Goal: Transaction & Acquisition: Purchase product/service

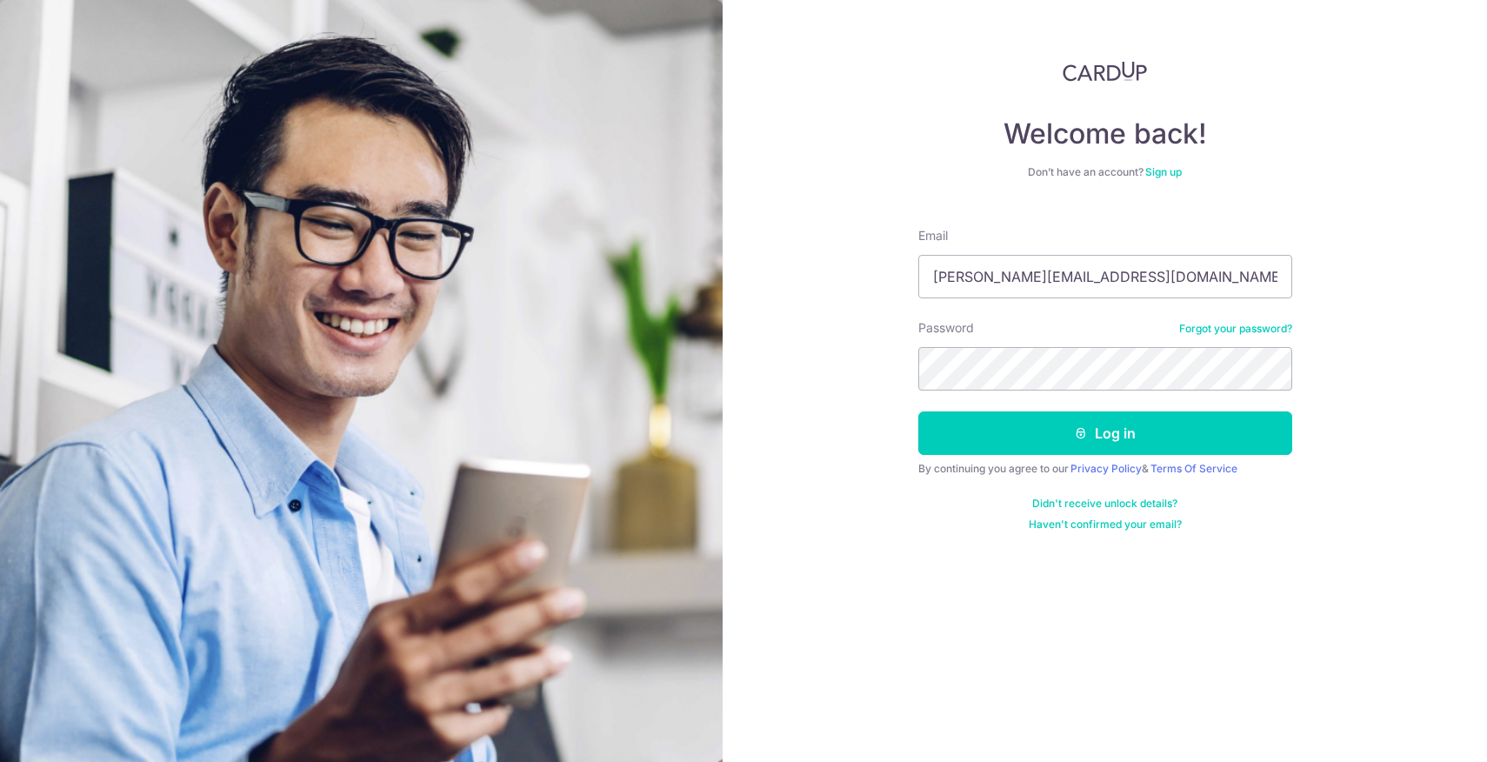
type input "[PERSON_NAME][EMAIL_ADDRESS][DOMAIN_NAME]"
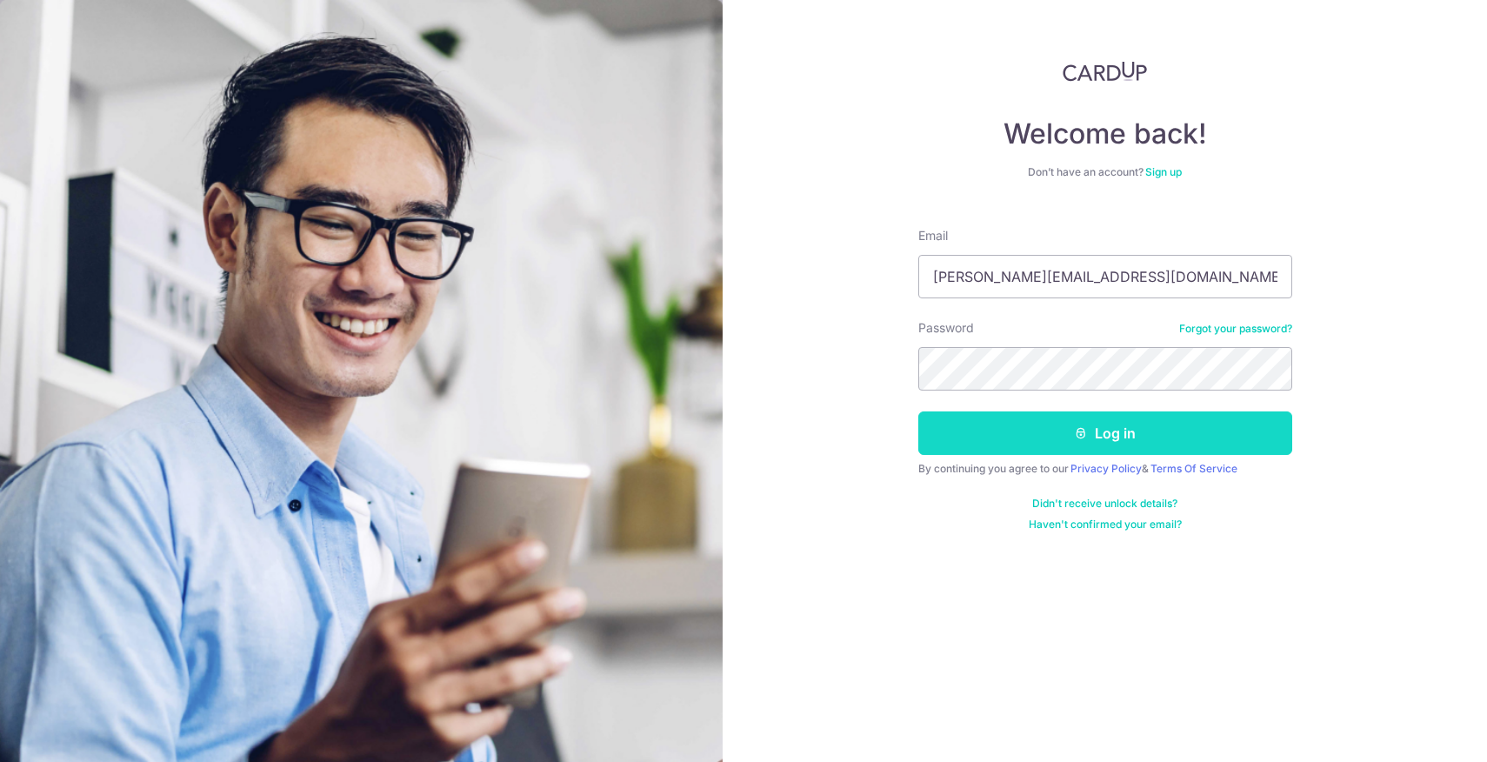
click at [1087, 437] on icon "submit" at bounding box center [1081, 433] width 14 height 14
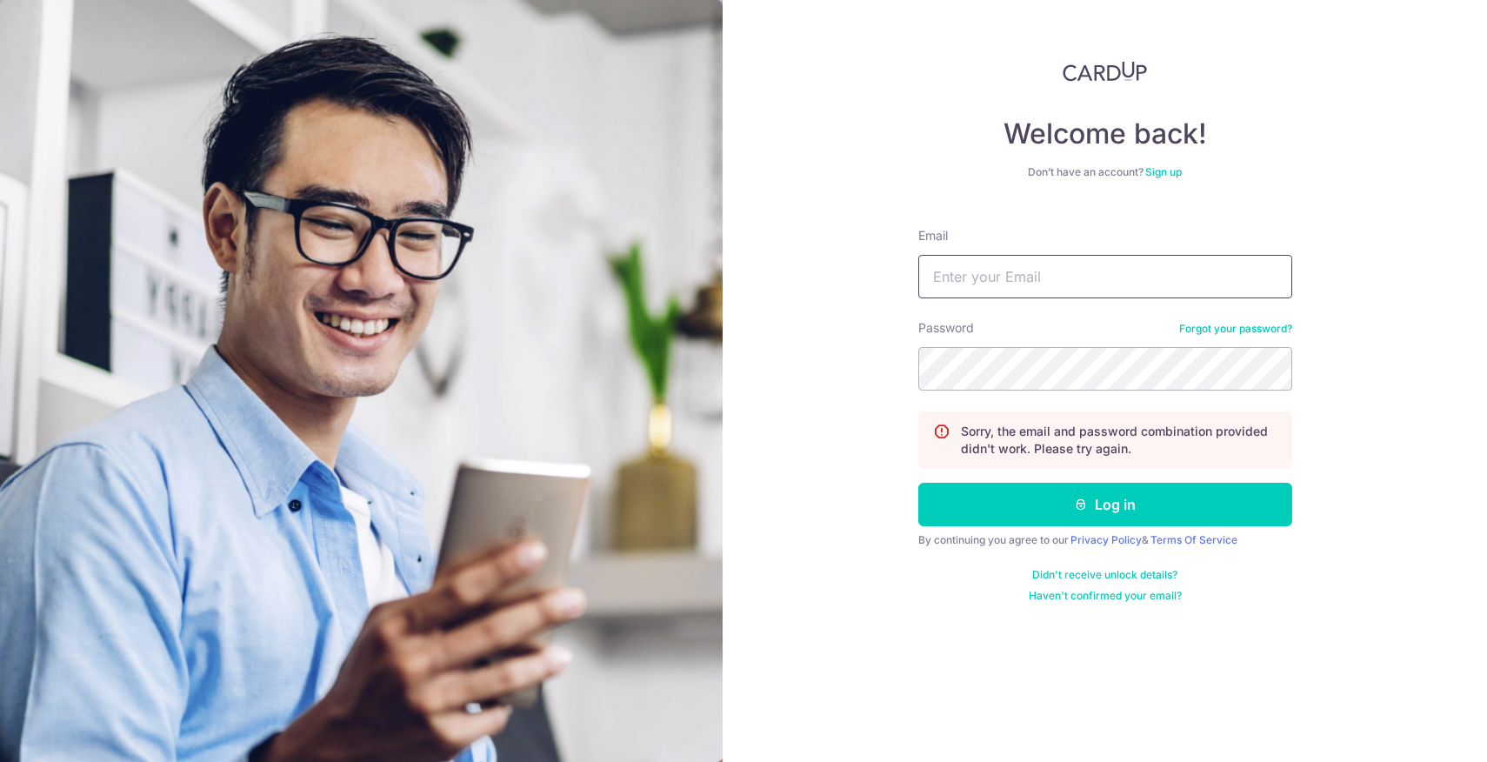
click at [1031, 272] on input "Email" at bounding box center [1105, 276] width 374 height 43
type input "[PERSON_NAME][EMAIL_ADDRESS][DOMAIN_NAME]"
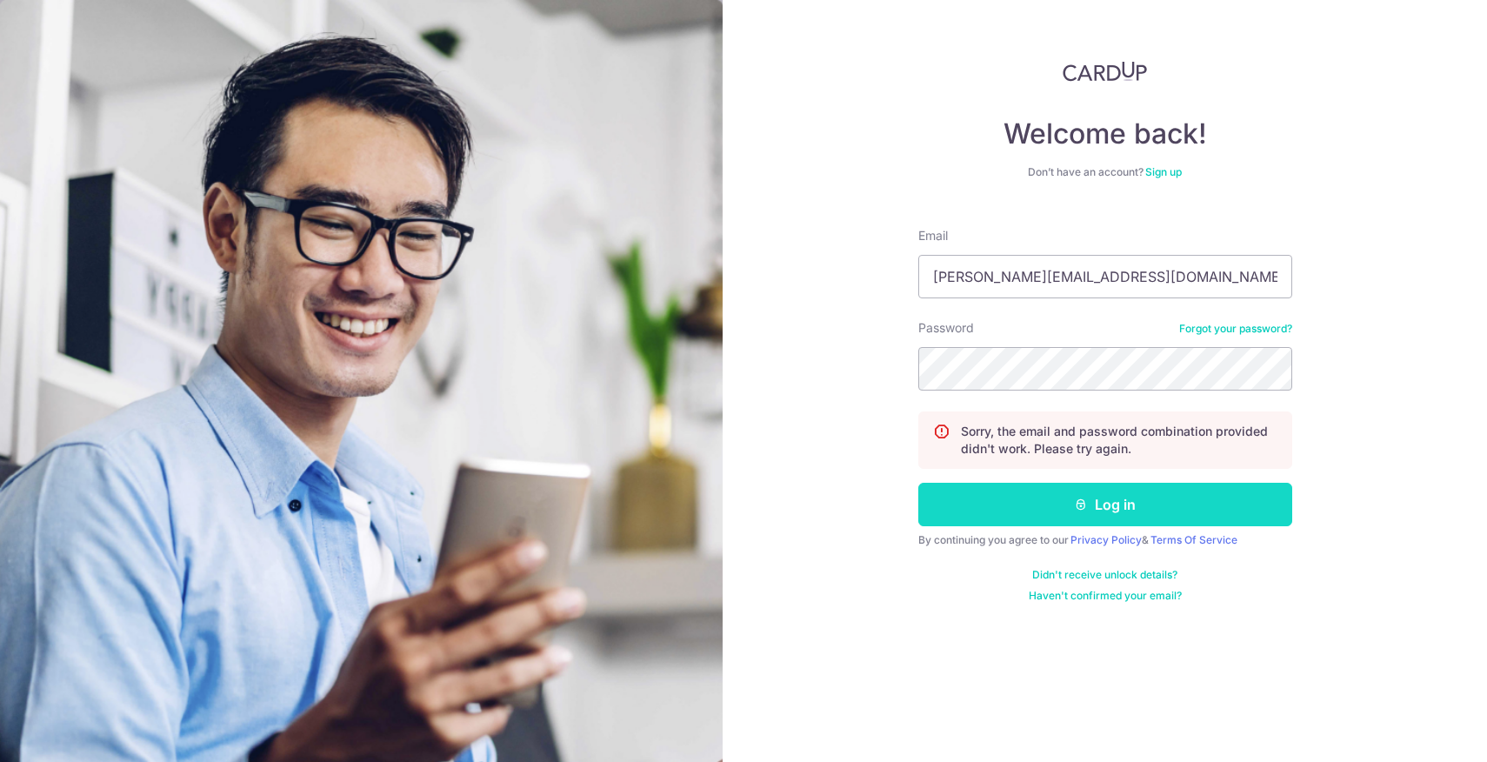
click at [1113, 506] on button "Log in" at bounding box center [1105, 504] width 374 height 43
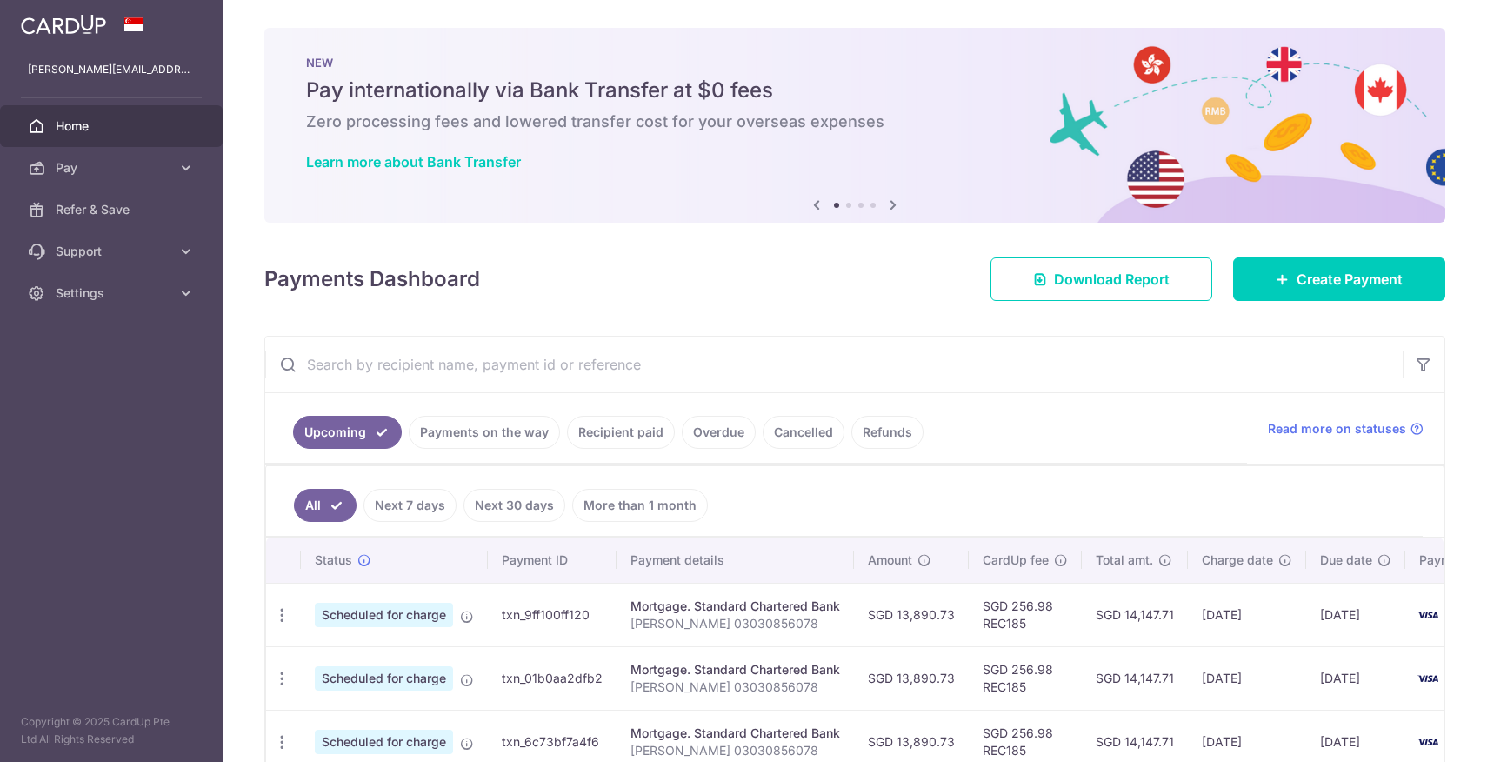
drag, startPoint x: 508, startPoint y: 255, endPoint x: 484, endPoint y: 252, distance: 24.5
click at [508, 255] on div "Payments Dashboard Download Report Create Payment" at bounding box center [854, 275] width 1181 height 50
click at [183, 166] on icon at bounding box center [185, 167] width 17 height 17
drag, startPoint x: 1109, startPoint y: 330, endPoint x: 1219, endPoint y: 313, distance: 111.7
click at [1109, 330] on div "× Pause Schedule Pause all future payments in this series Pause just this one p…" at bounding box center [855, 381] width 1265 height 762
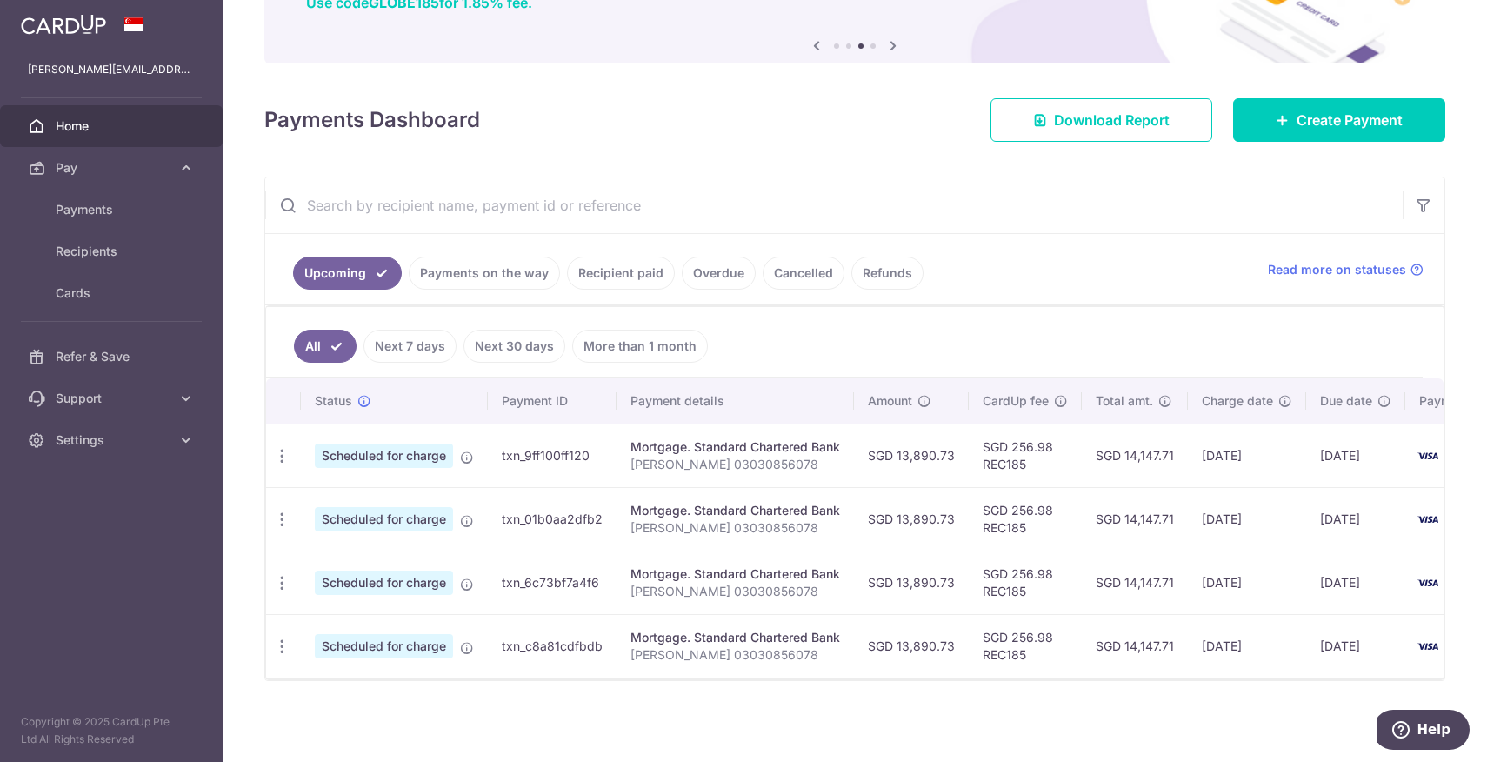
scroll to position [160, 0]
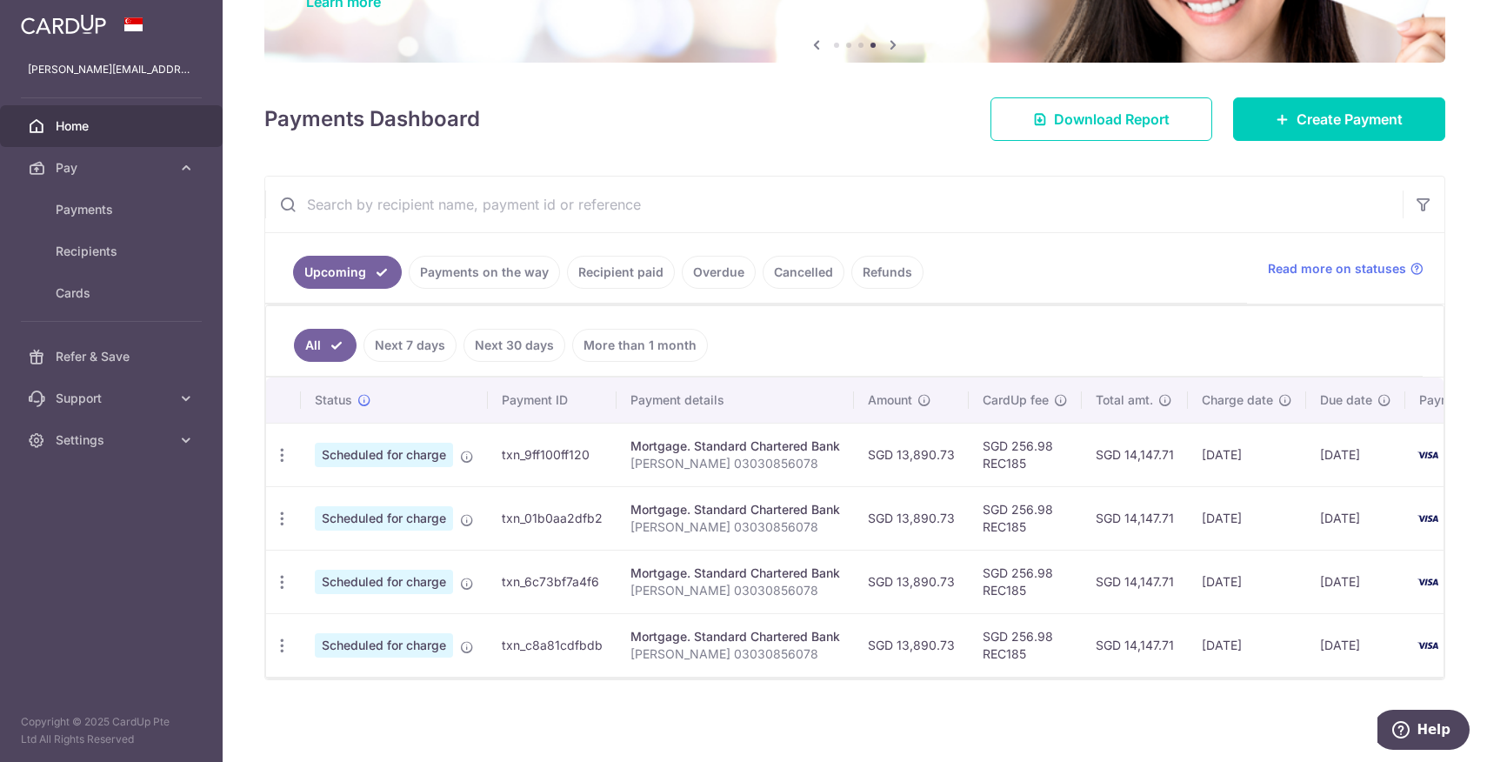
click at [604, 277] on link "Recipient paid" at bounding box center [621, 272] width 108 height 33
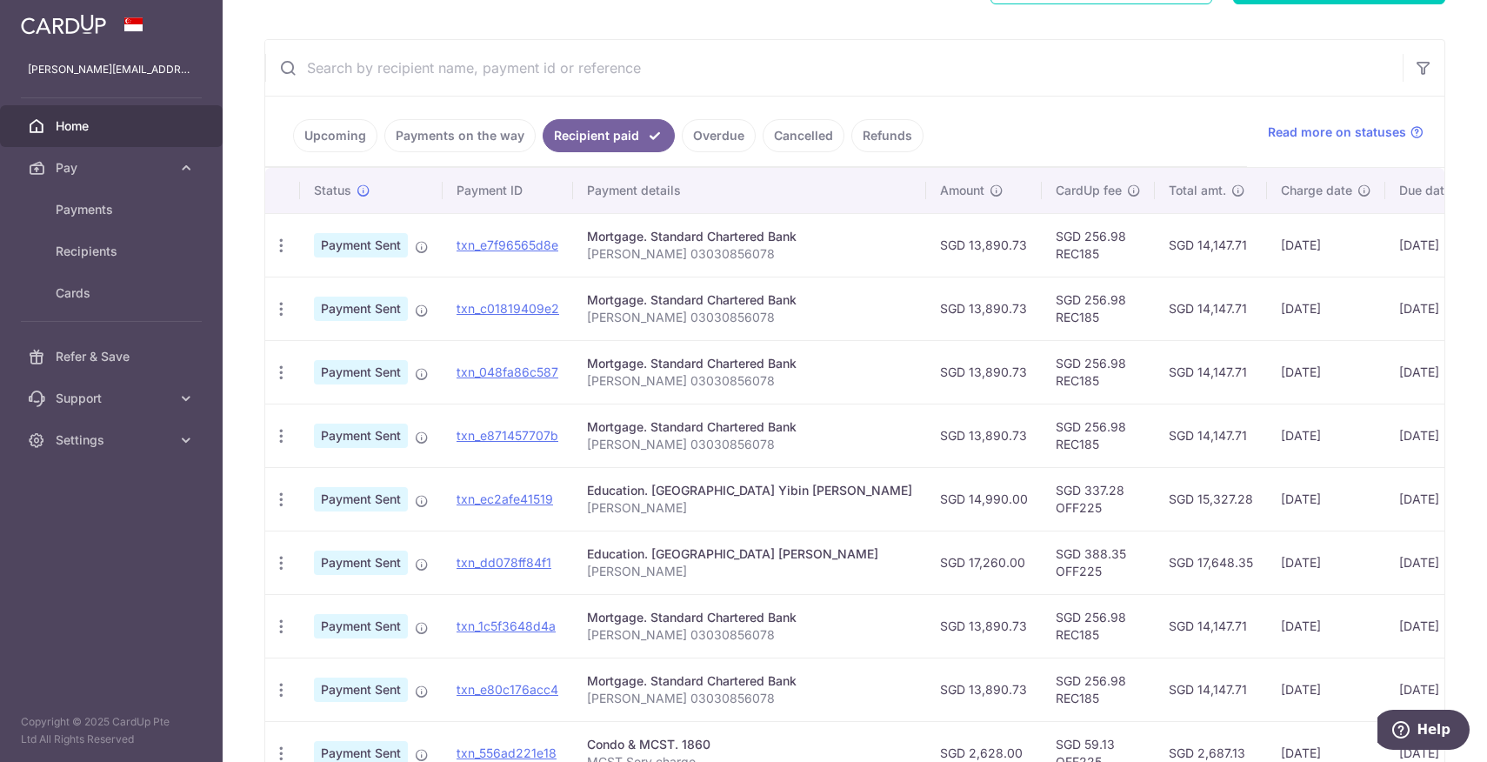
scroll to position [294, 0]
click at [461, 143] on link "Payments on the way" at bounding box center [459, 138] width 151 height 33
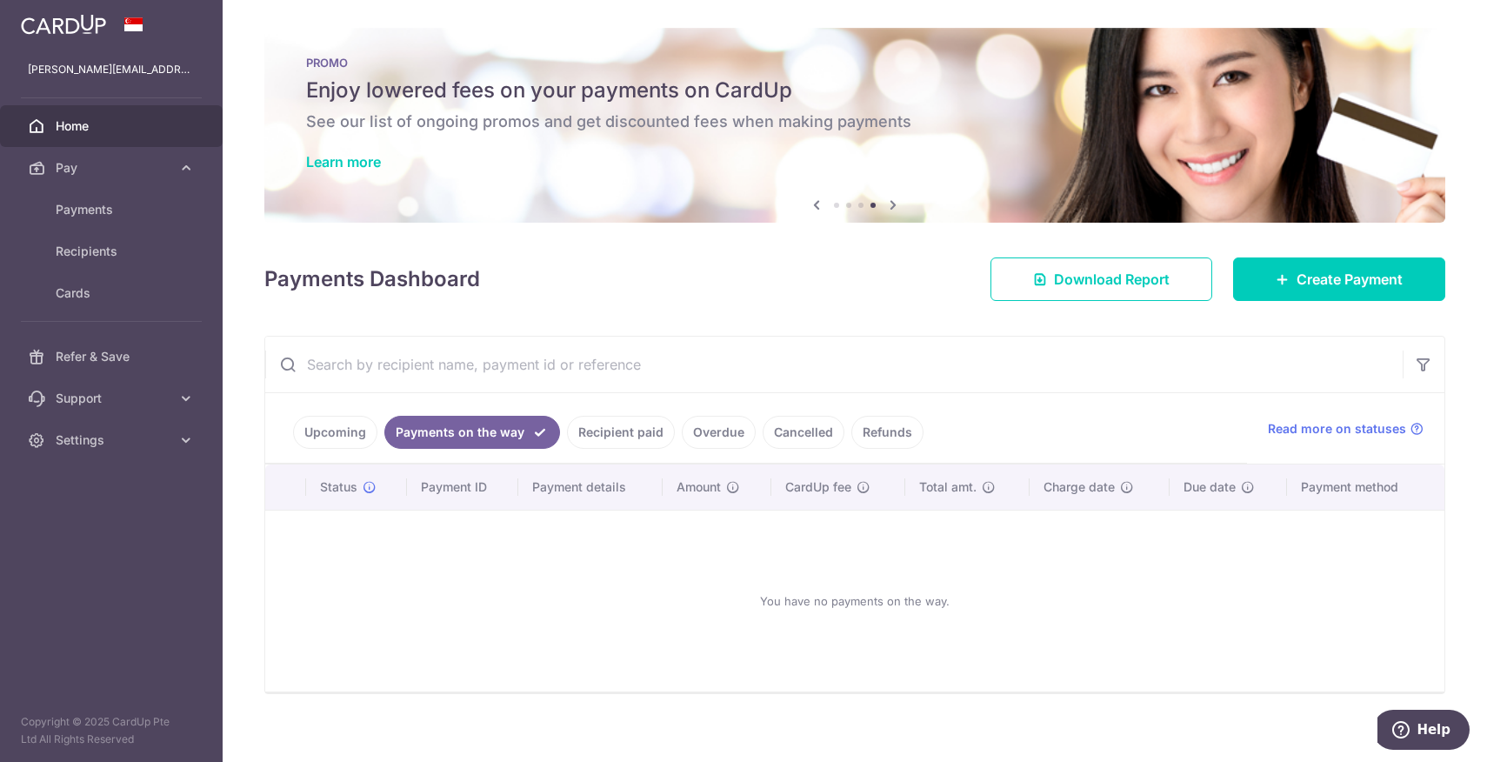
click at [348, 440] on link "Upcoming" at bounding box center [335, 432] width 84 height 33
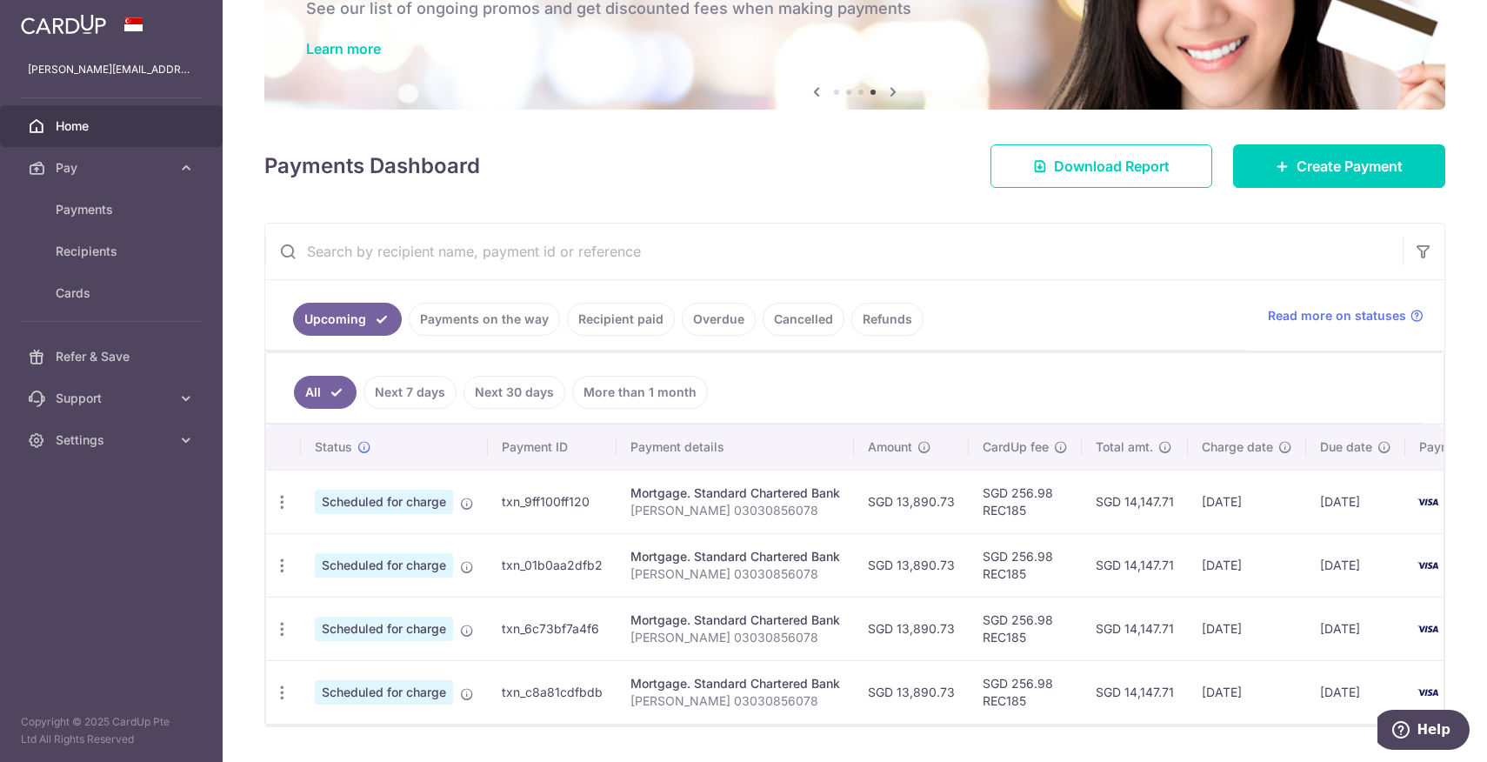
scroll to position [160, 0]
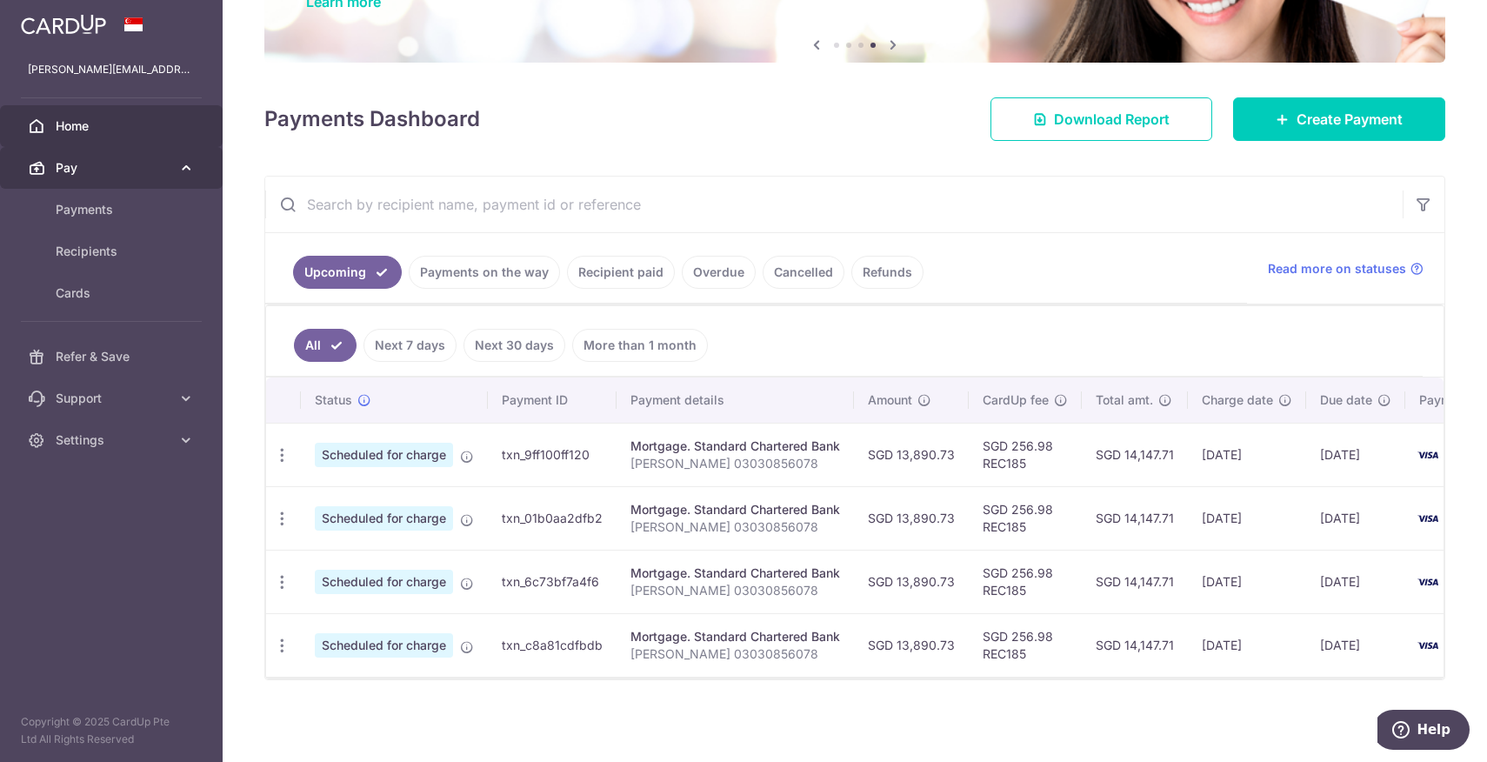
click at [183, 166] on icon at bounding box center [185, 167] width 17 height 17
click at [182, 173] on icon at bounding box center [185, 167] width 17 height 17
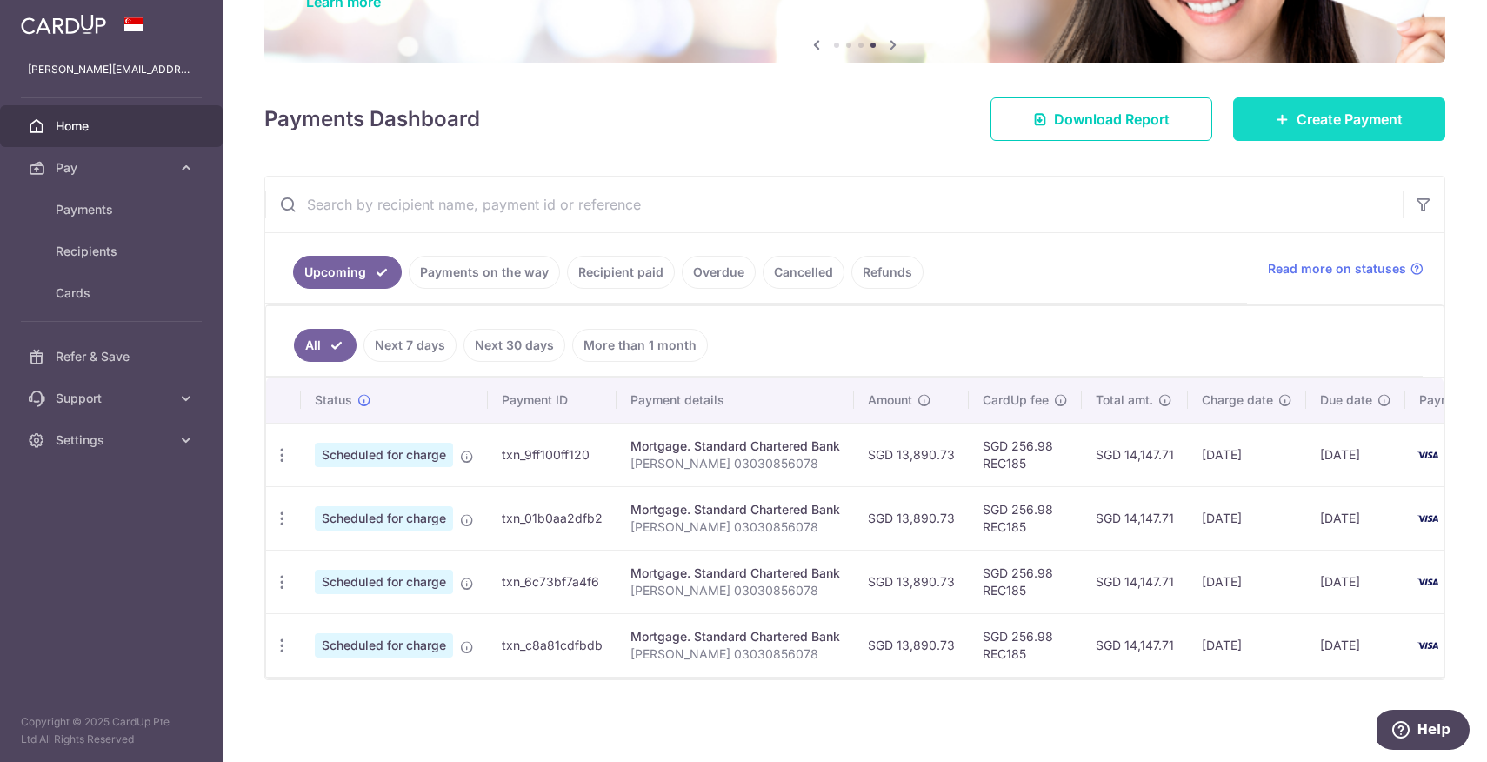
click at [1336, 110] on span "Create Payment" at bounding box center [1350, 119] width 106 height 21
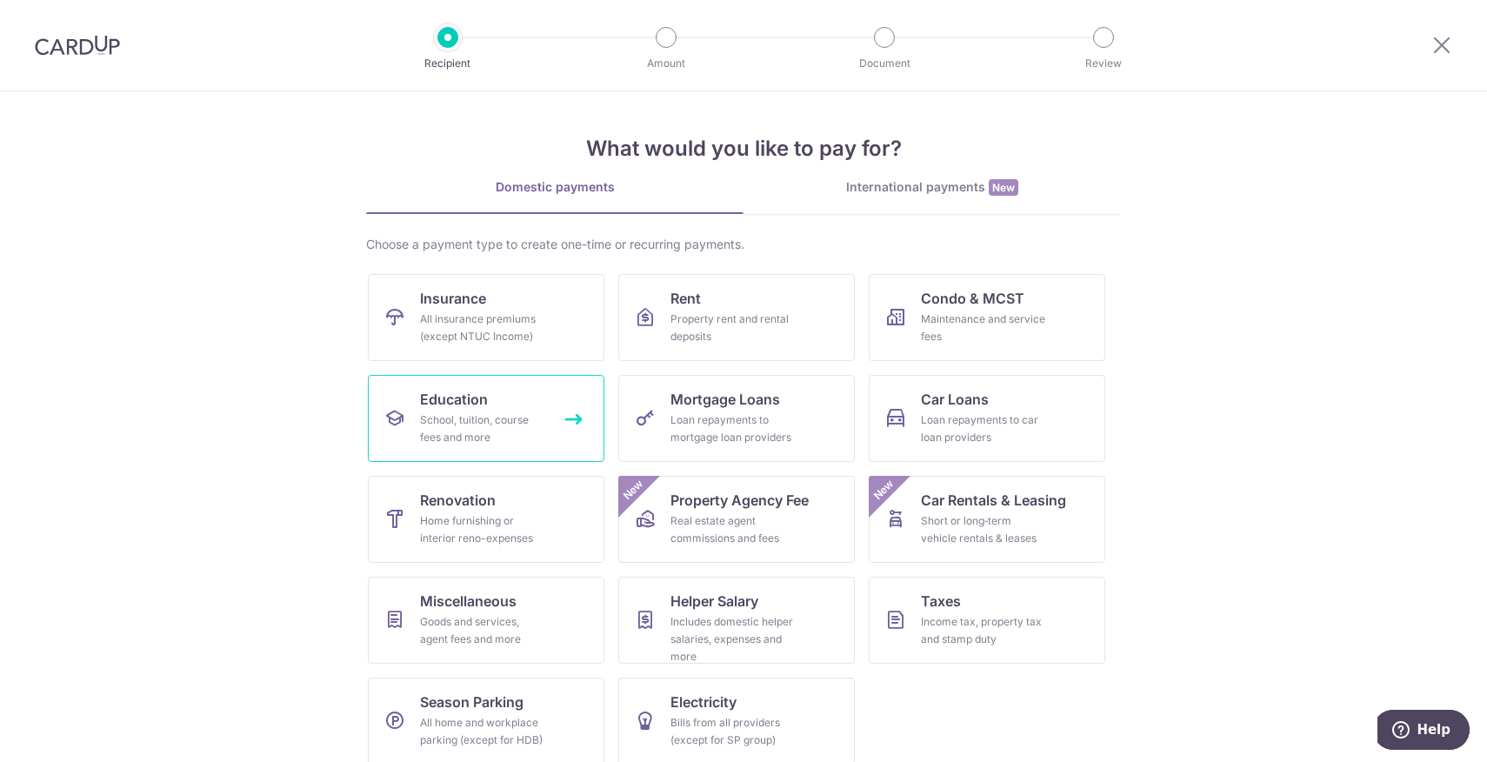
click at [563, 419] on link "Education School, tuition, course fees and more" at bounding box center [486, 418] width 237 height 87
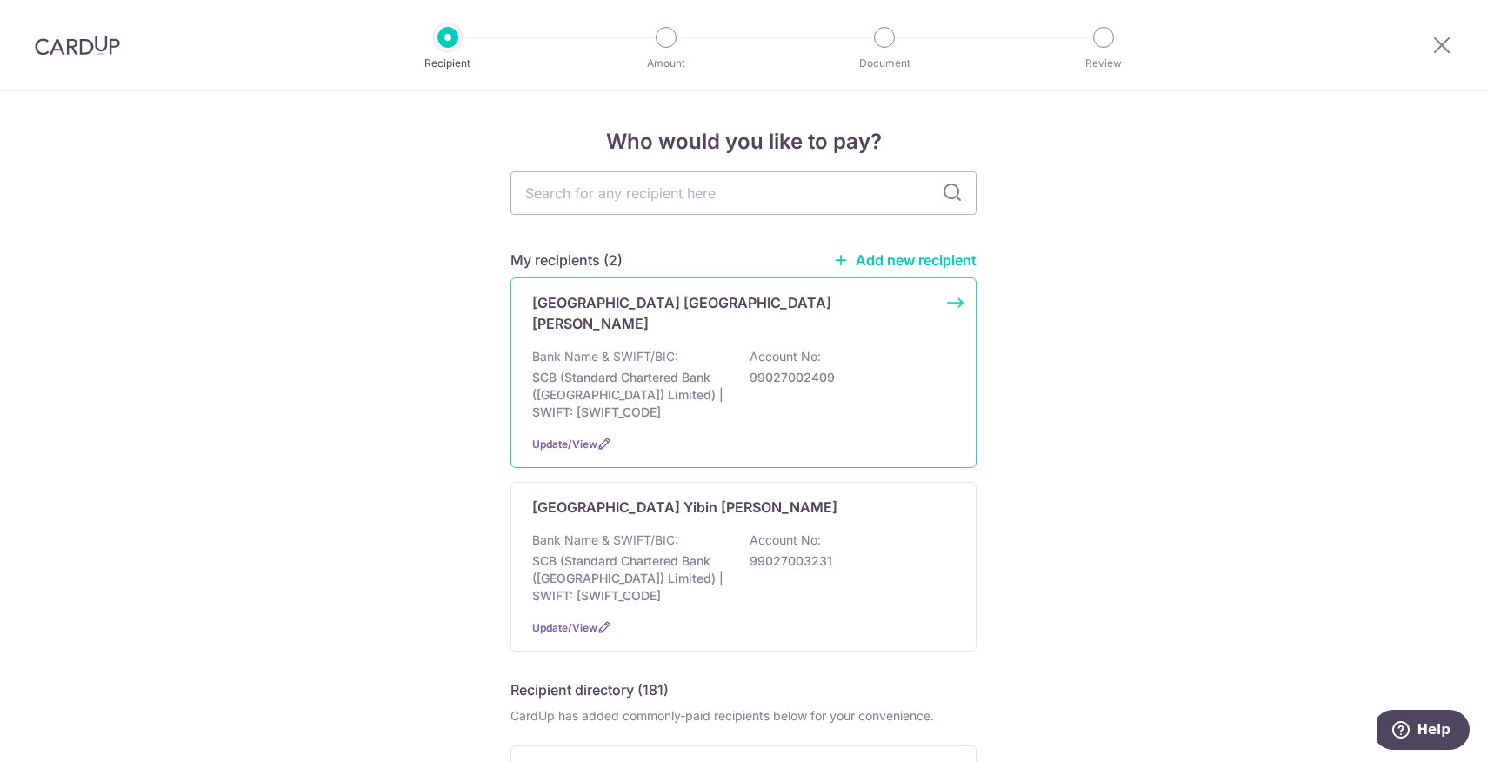
click at [850, 393] on div "Bank Name & SWIFT/BIC: SCB (Standard Chartered Bank (Singapore) Limited) | SWIF…" at bounding box center [743, 384] width 423 height 73
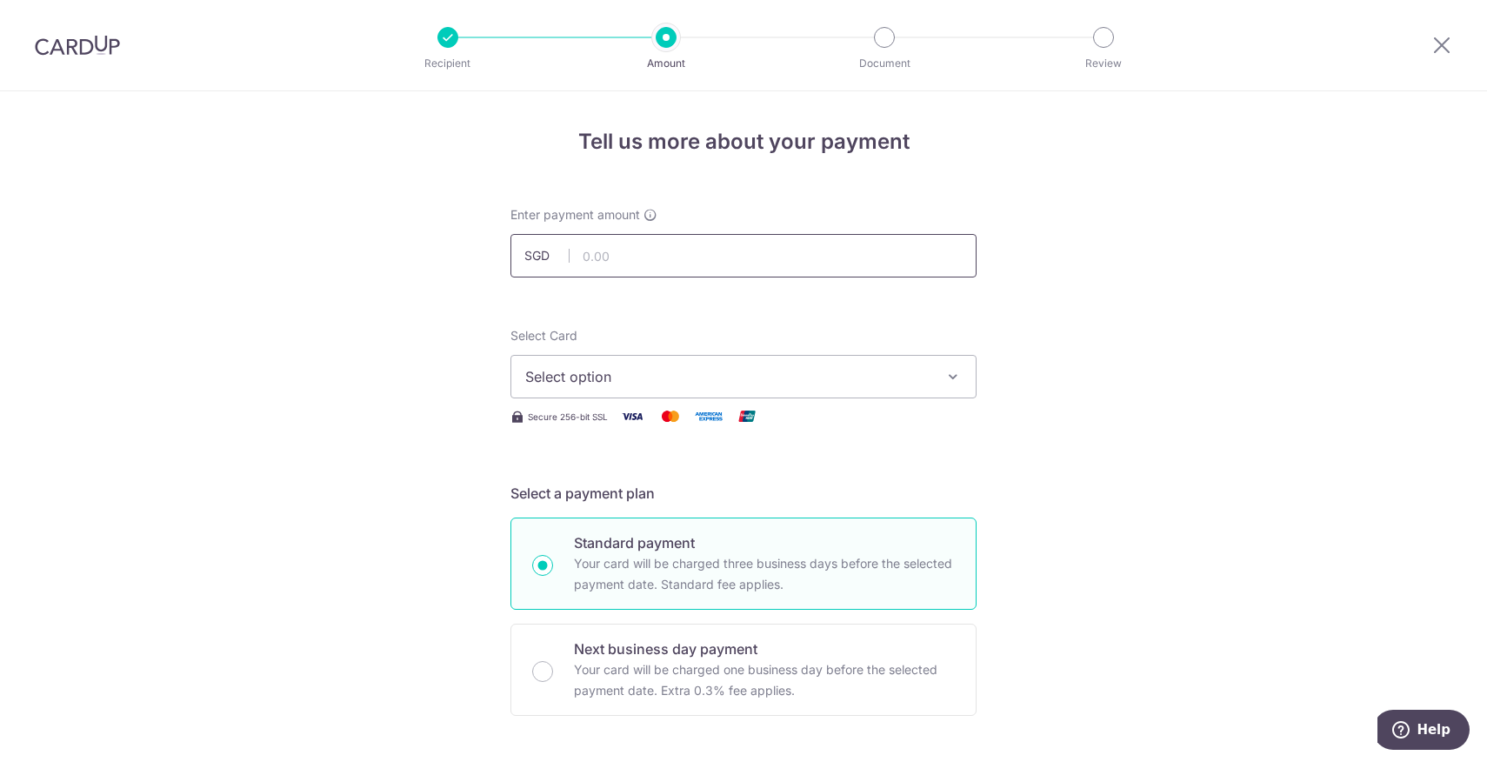
click at [791, 259] on input "text" at bounding box center [744, 255] width 466 height 43
type input "17,260.00"
click at [843, 366] on span "Select option" at bounding box center [727, 376] width 405 height 21
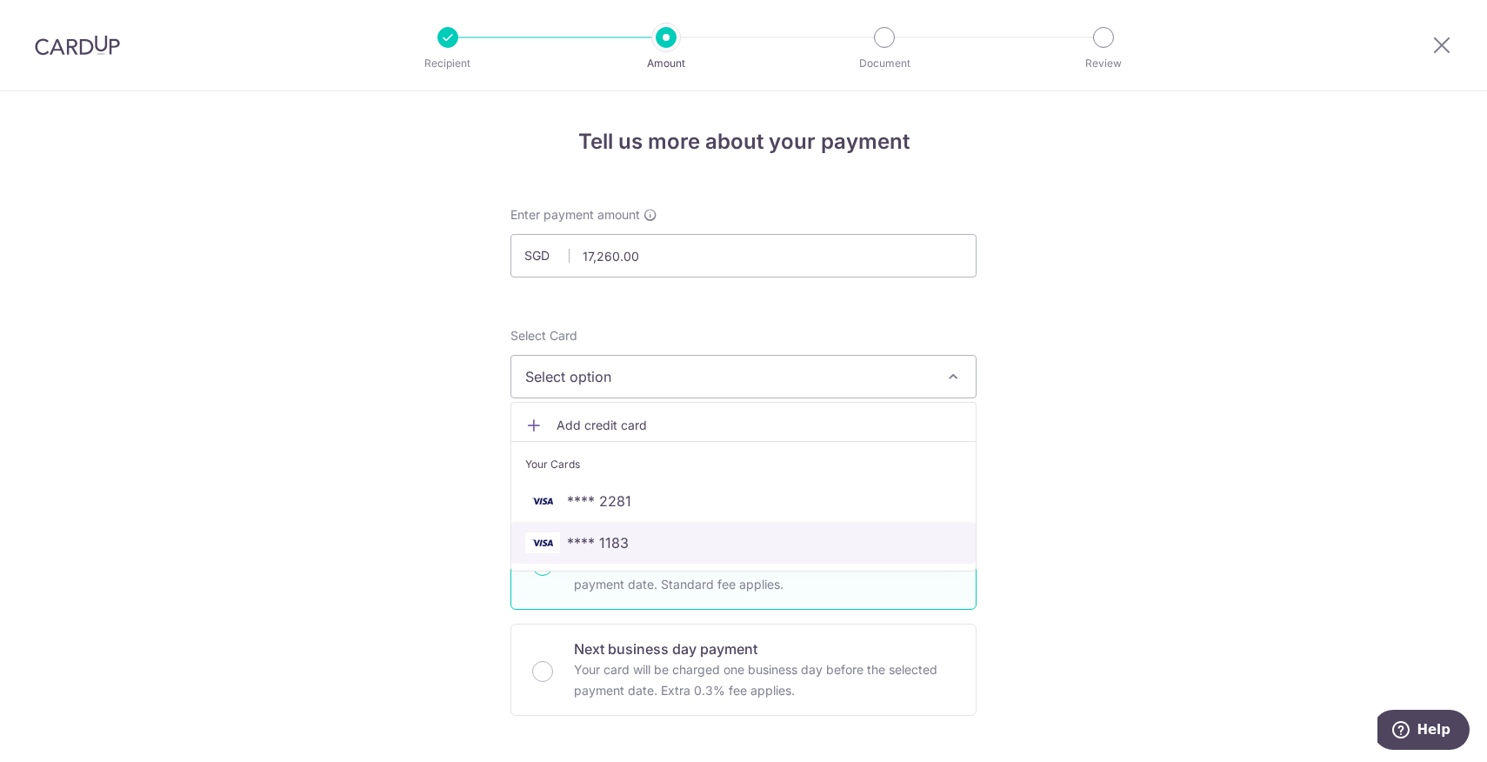
click at [793, 534] on span "**** 1183" at bounding box center [743, 542] width 437 height 21
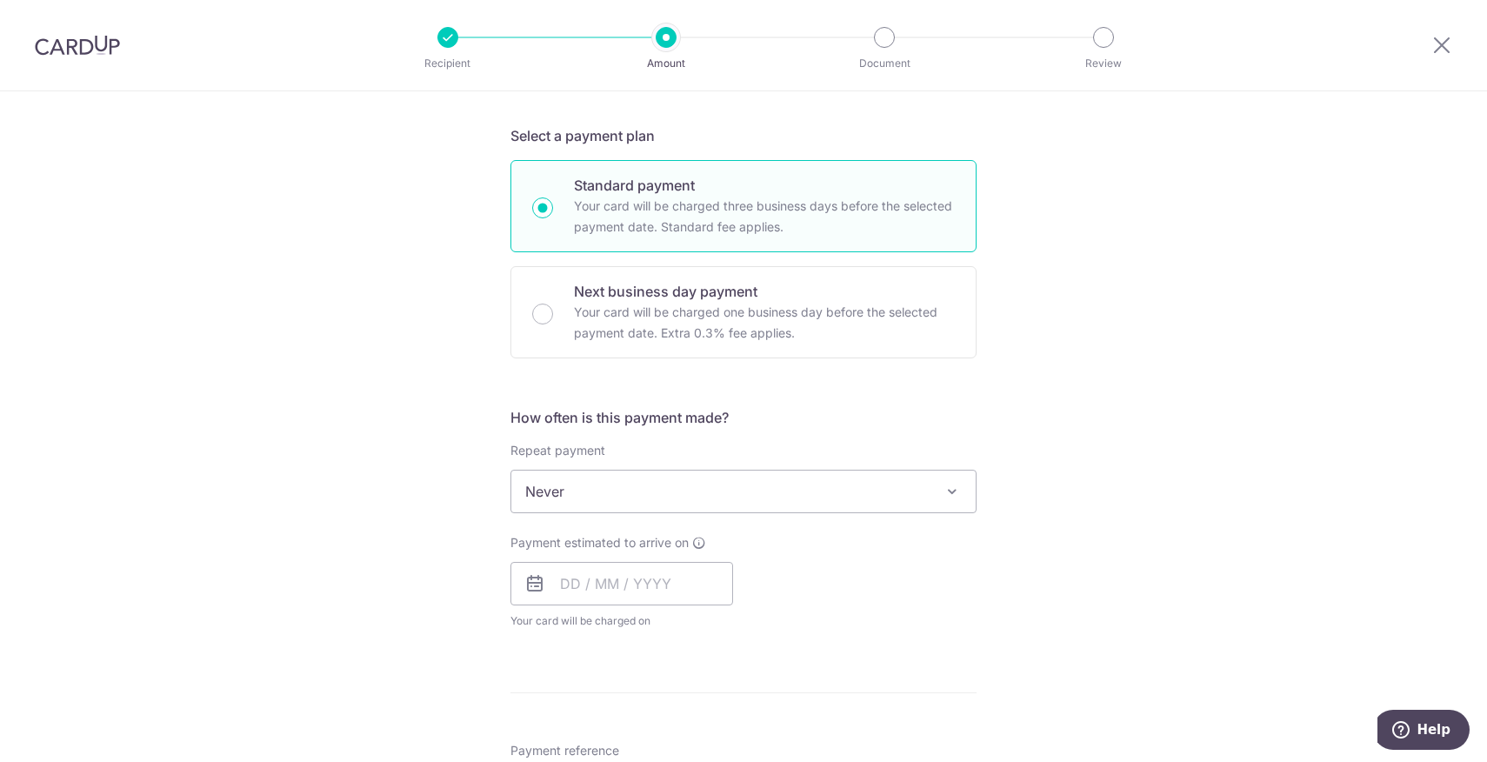
scroll to position [363, 0]
click at [696, 582] on input "text" at bounding box center [622, 578] width 223 height 43
click at [723, 703] on link "3" at bounding box center [720, 702] width 28 height 28
type input "03/10/2025"
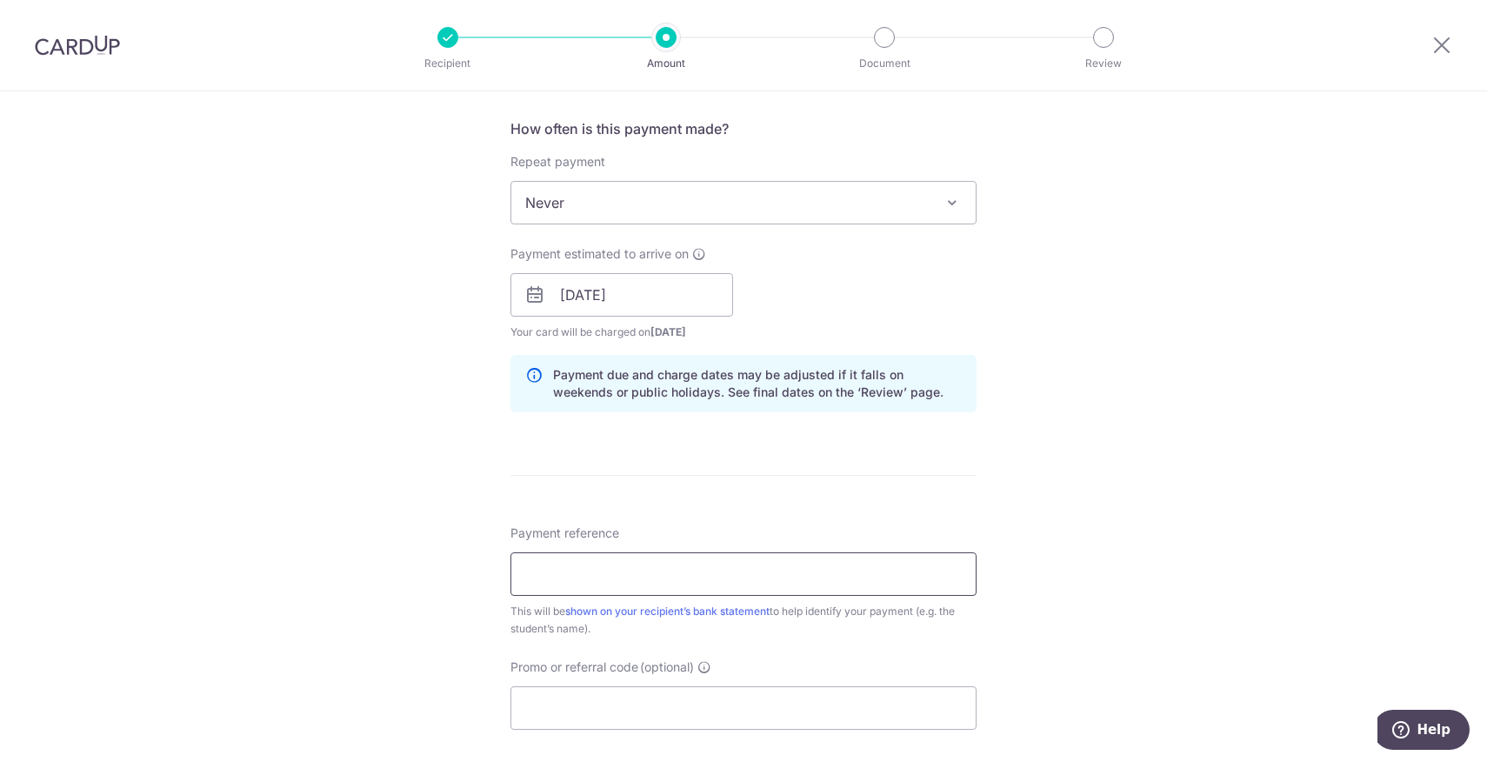
scroll to position [663, 0]
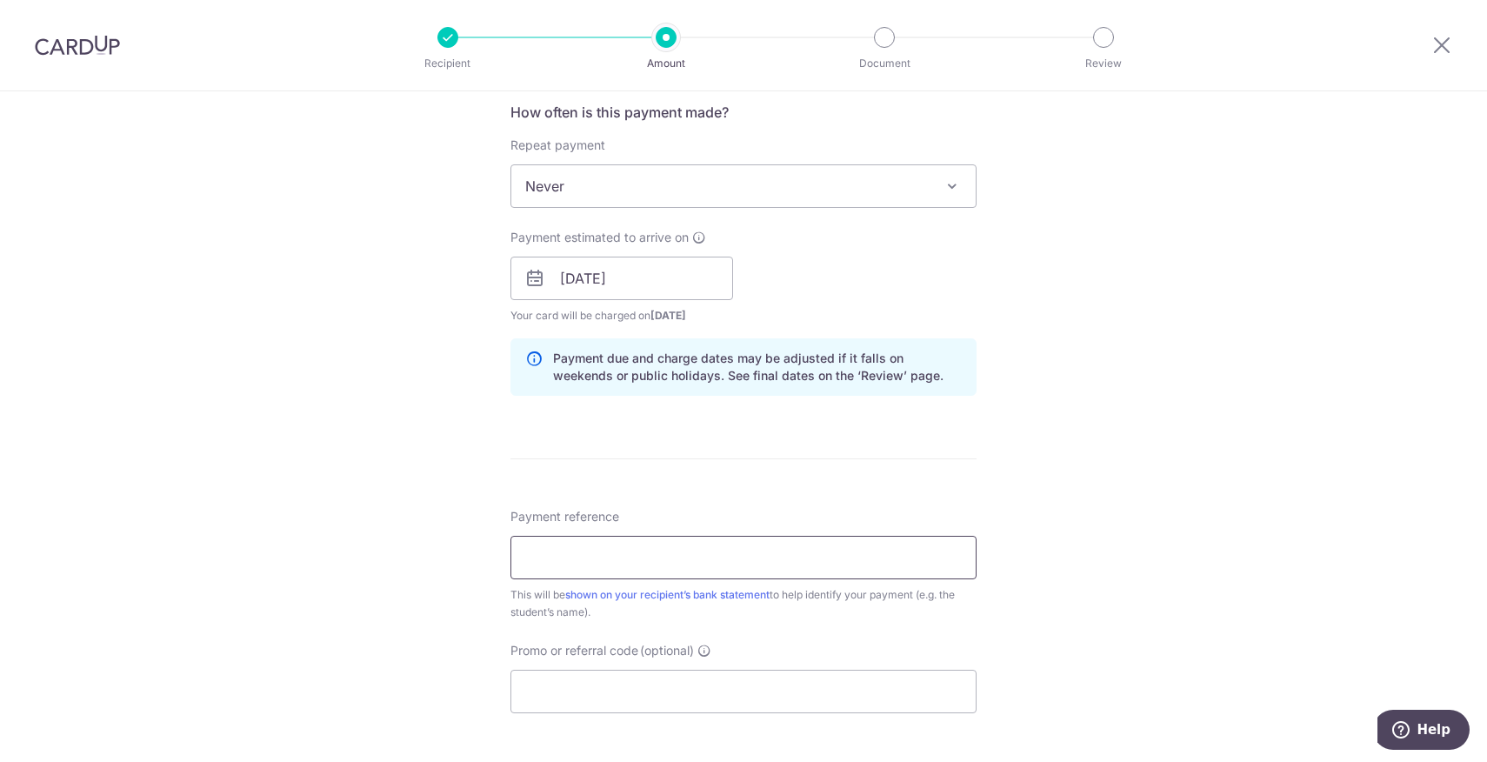
click at [891, 561] on input "Payment reference" at bounding box center [744, 557] width 466 height 43
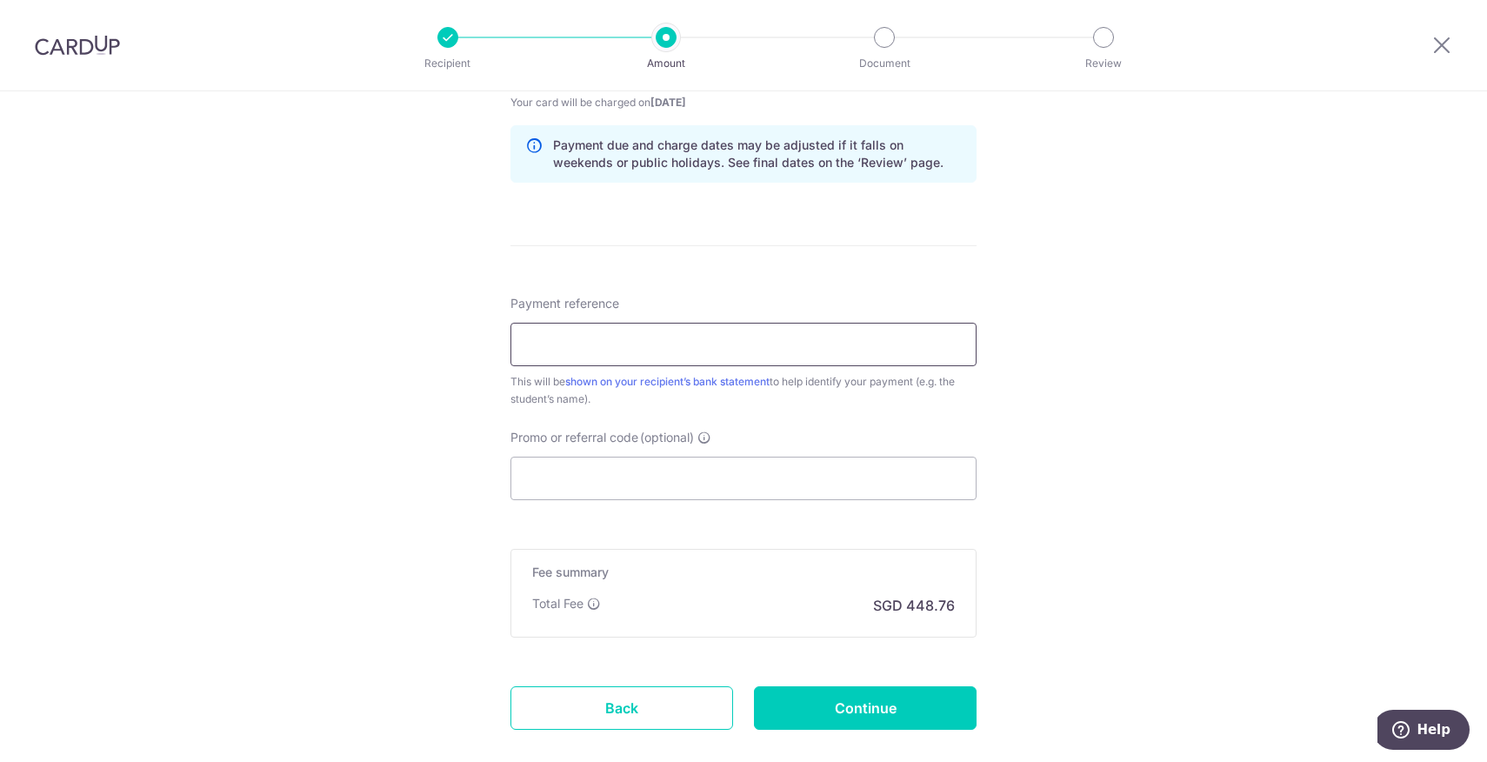
scroll to position [878, 0]
click at [626, 339] on input "Siyuan Dulwich Fee" at bounding box center [744, 342] width 466 height 43
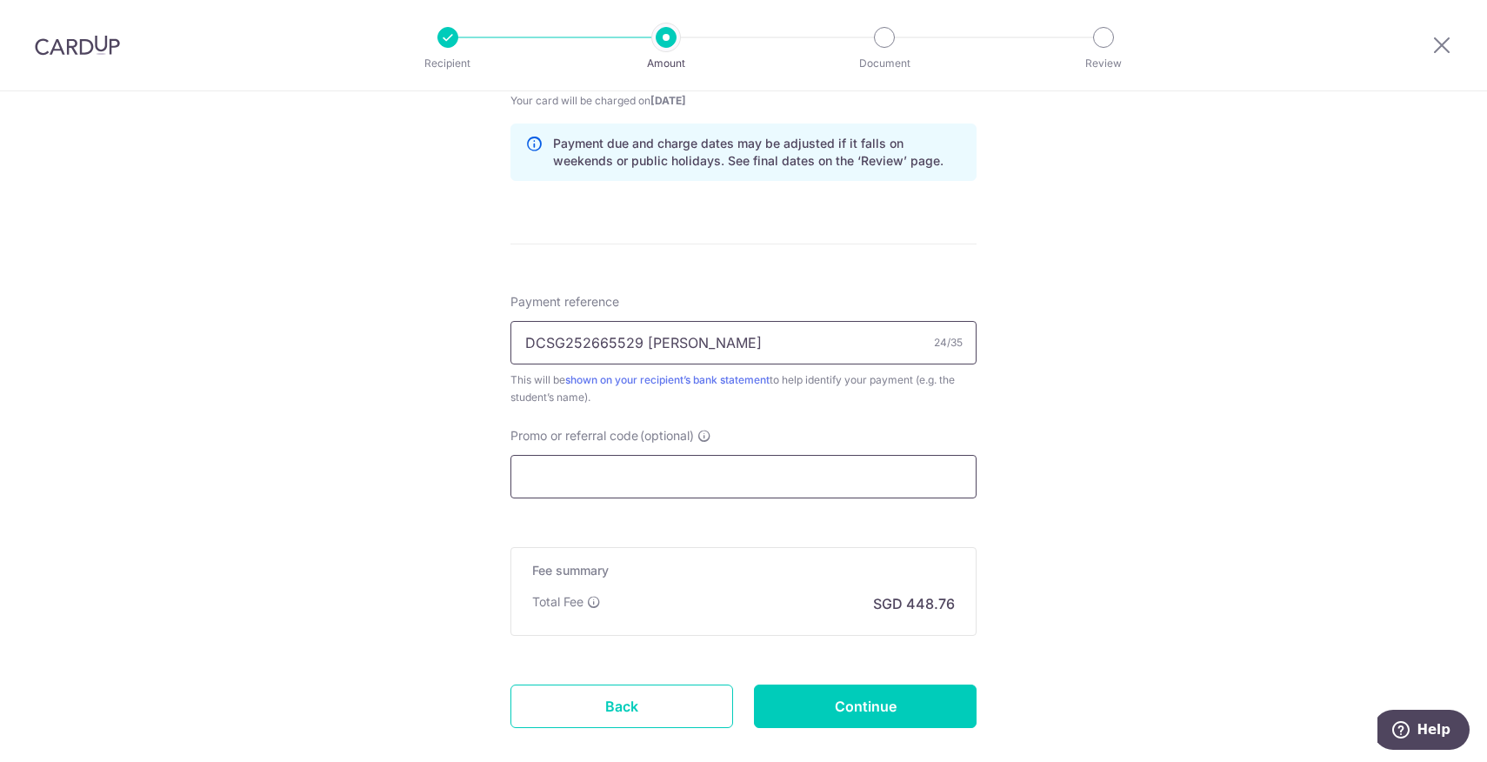
type input "DCSG252665529 Siyuan Luo"
click at [594, 472] on input "Promo or referral code (optional)" at bounding box center [744, 476] width 466 height 43
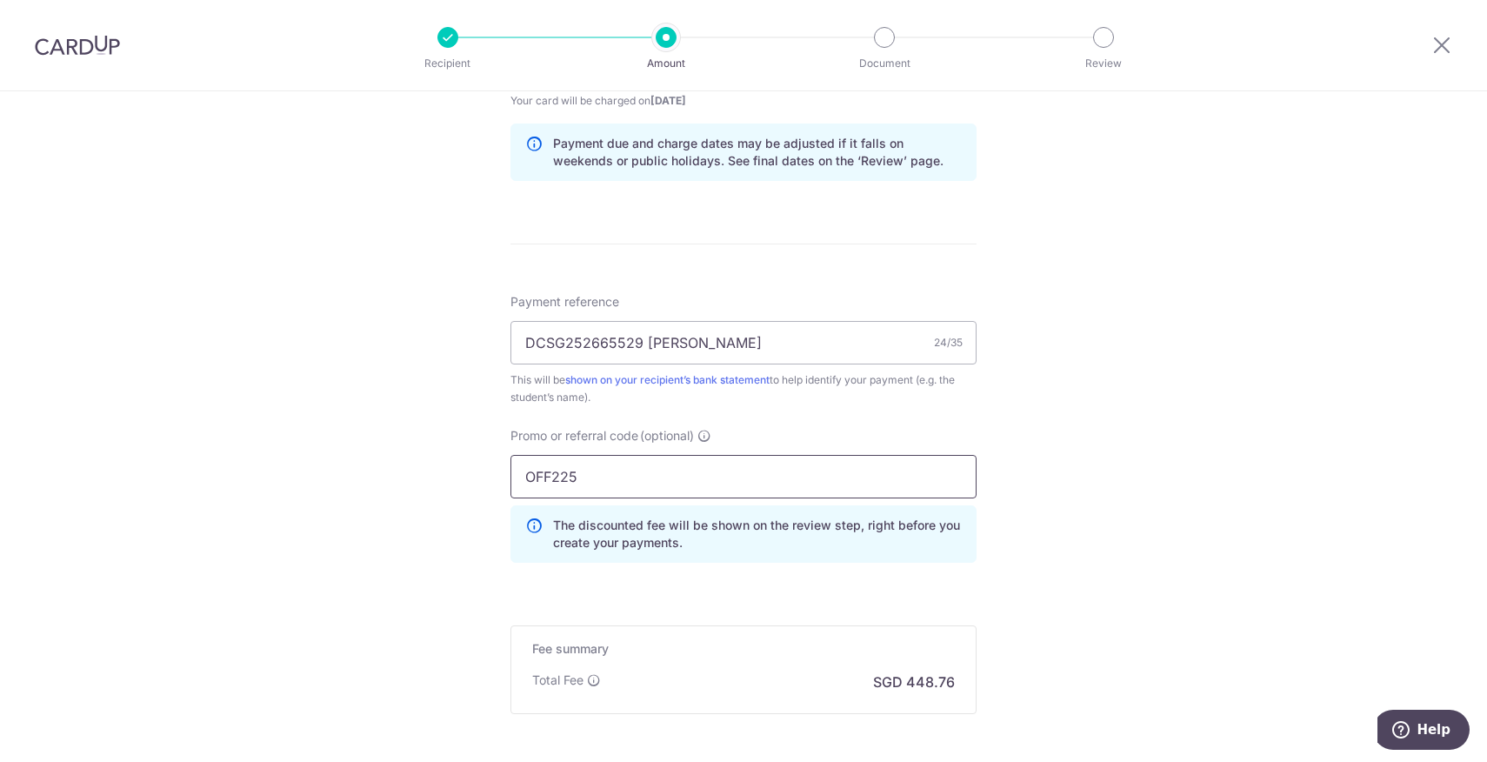
type input "OFF225"
click at [1161, 530] on div "Tell us more about your payment Enter payment amount SGD 17,260.00 17260.00 Sel…" at bounding box center [743, 75] width 1487 height 1723
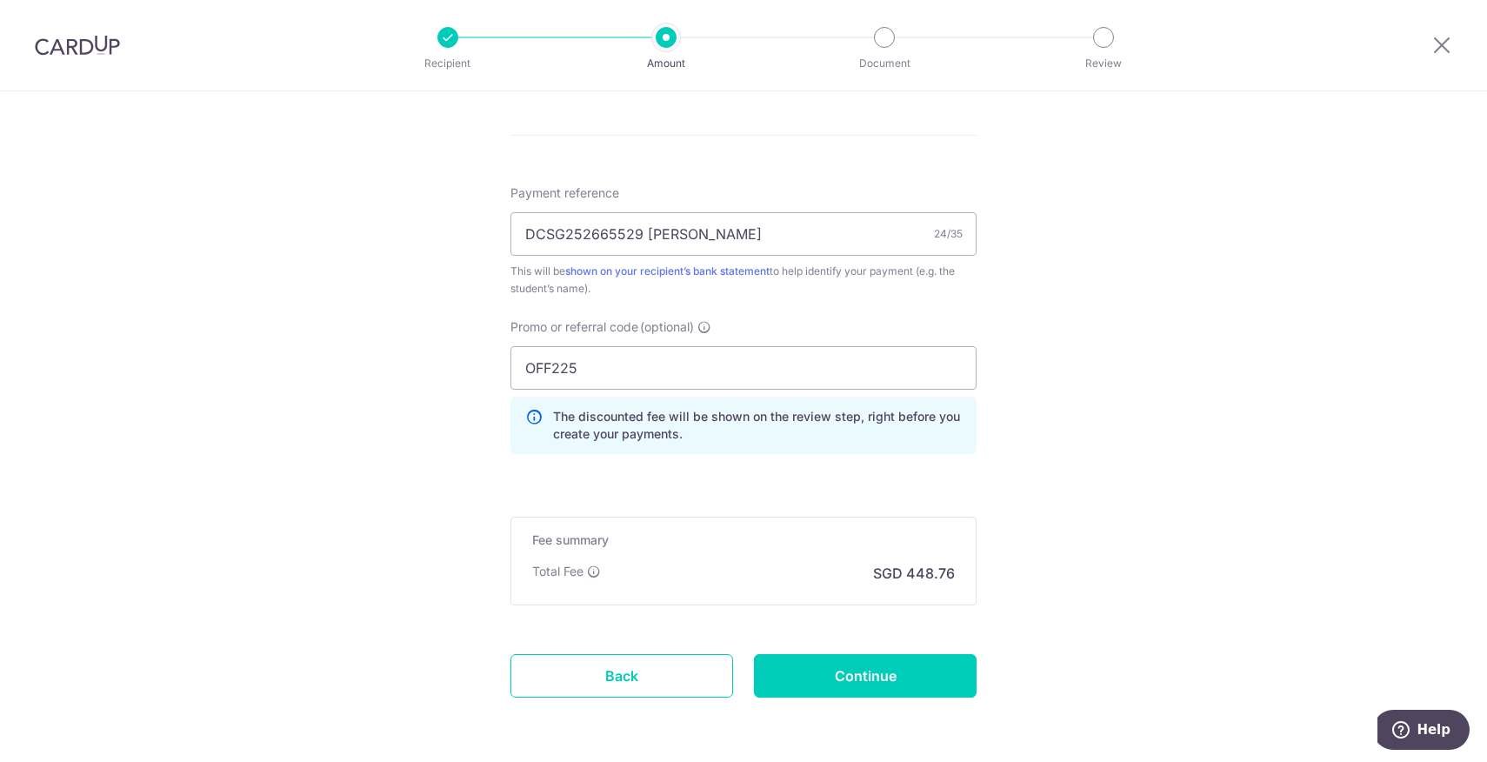
scroll to position [1052, 0]
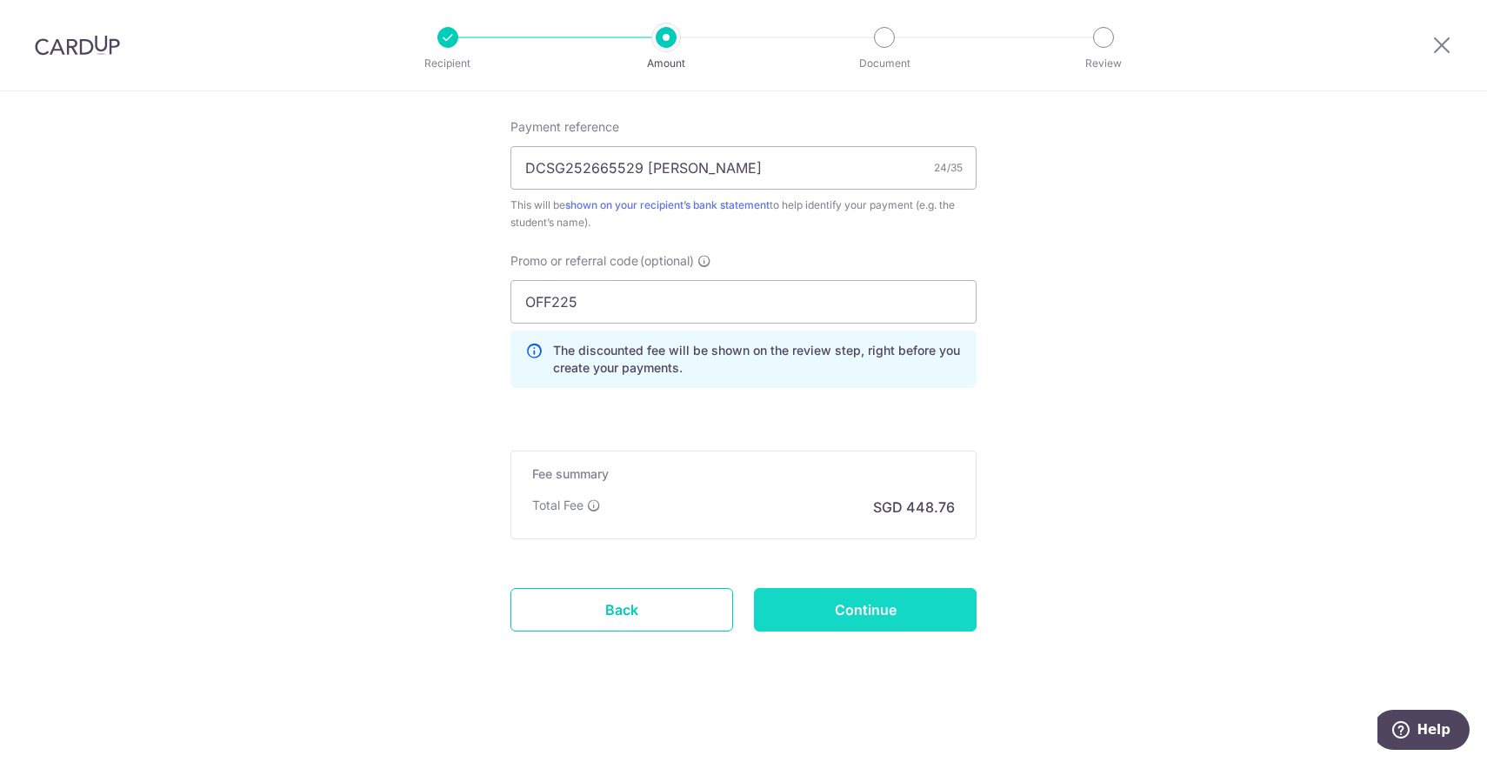
click at [898, 594] on input "Continue" at bounding box center [865, 609] width 223 height 43
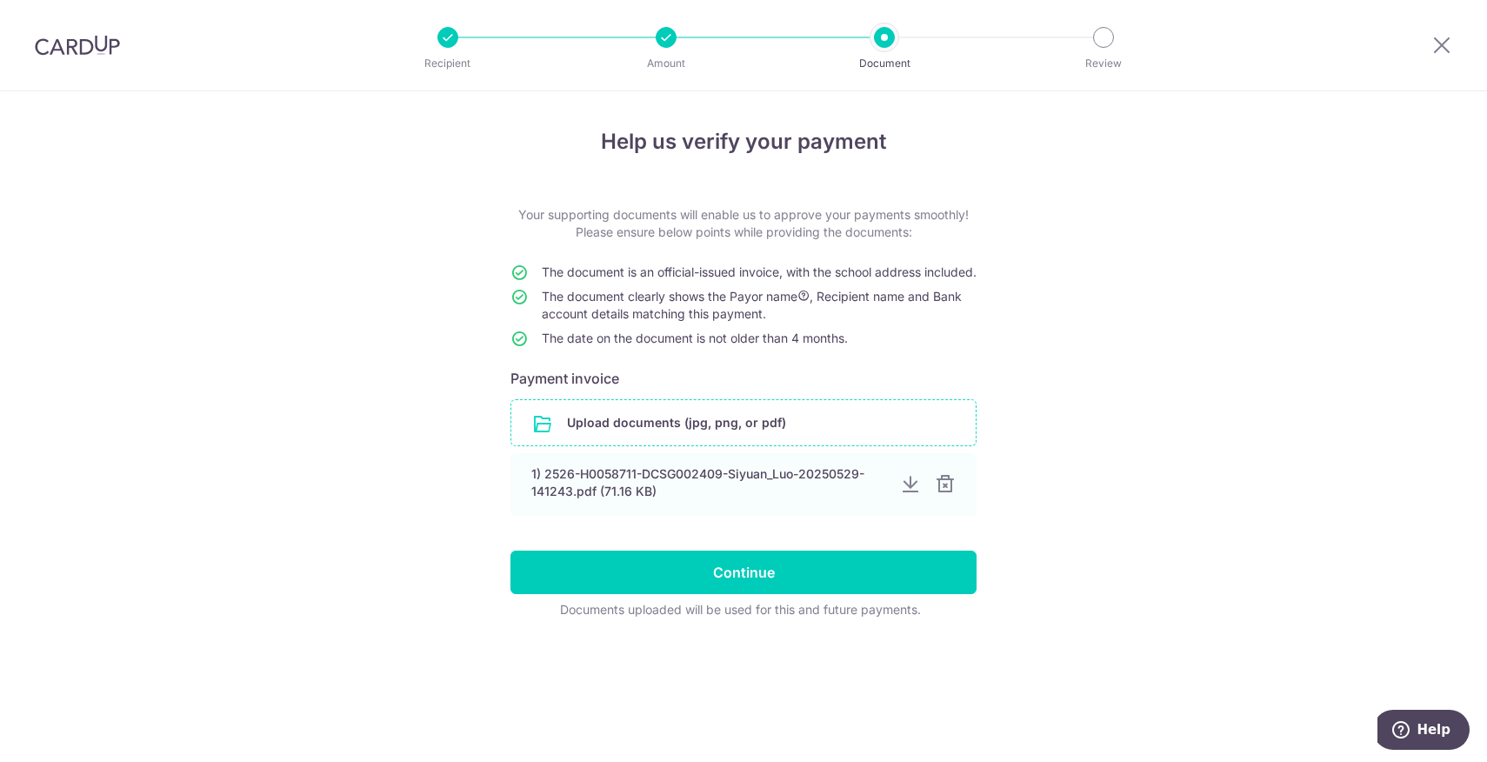
click at [734, 445] on input "file" at bounding box center [743, 422] width 464 height 45
click at [693, 430] on input "file" at bounding box center [743, 422] width 464 height 45
click at [671, 444] on input "file" at bounding box center [743, 422] width 464 height 45
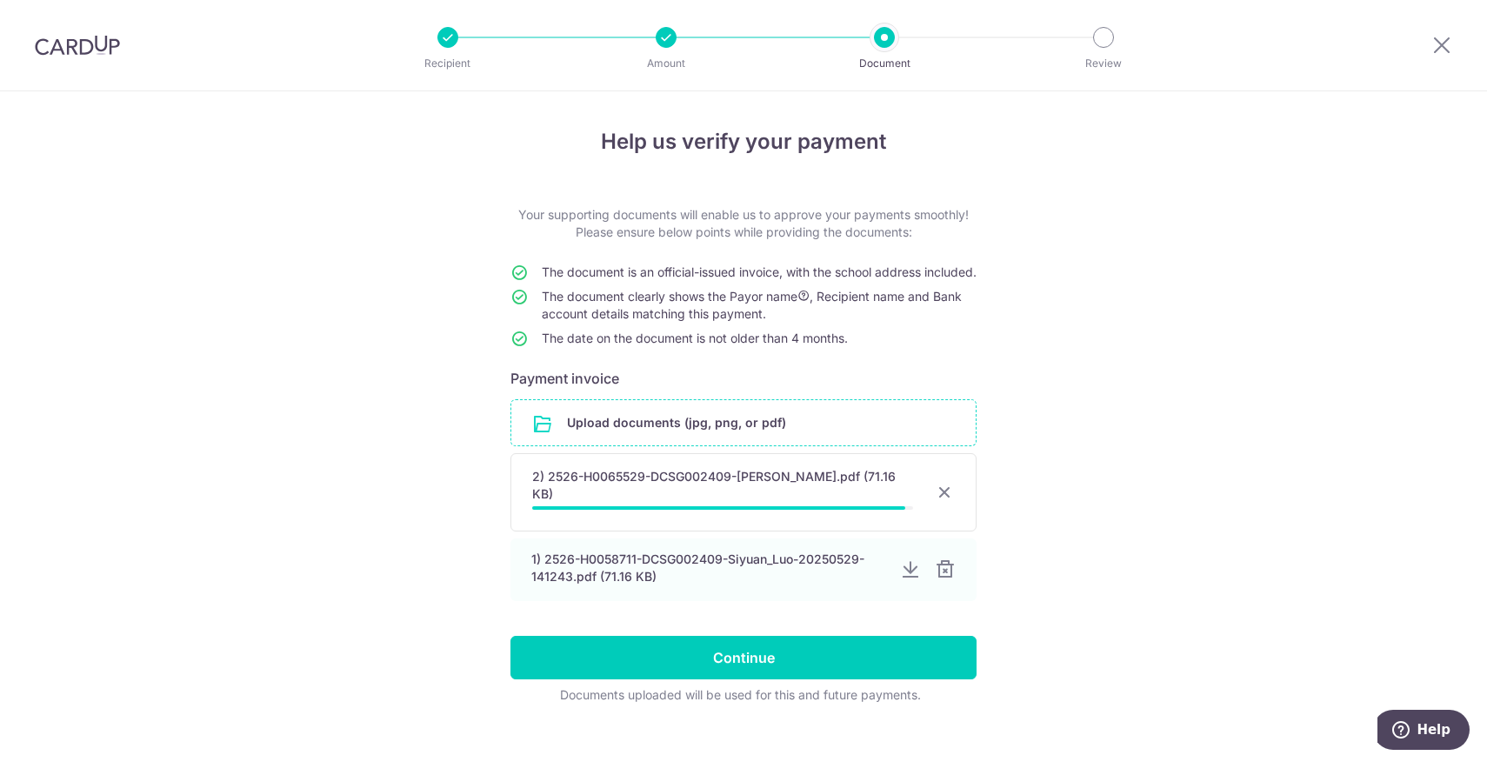
click at [1138, 502] on div "Help us verify your payment Your supporting documents will enable us to approve…" at bounding box center [743, 438] width 1487 height 694
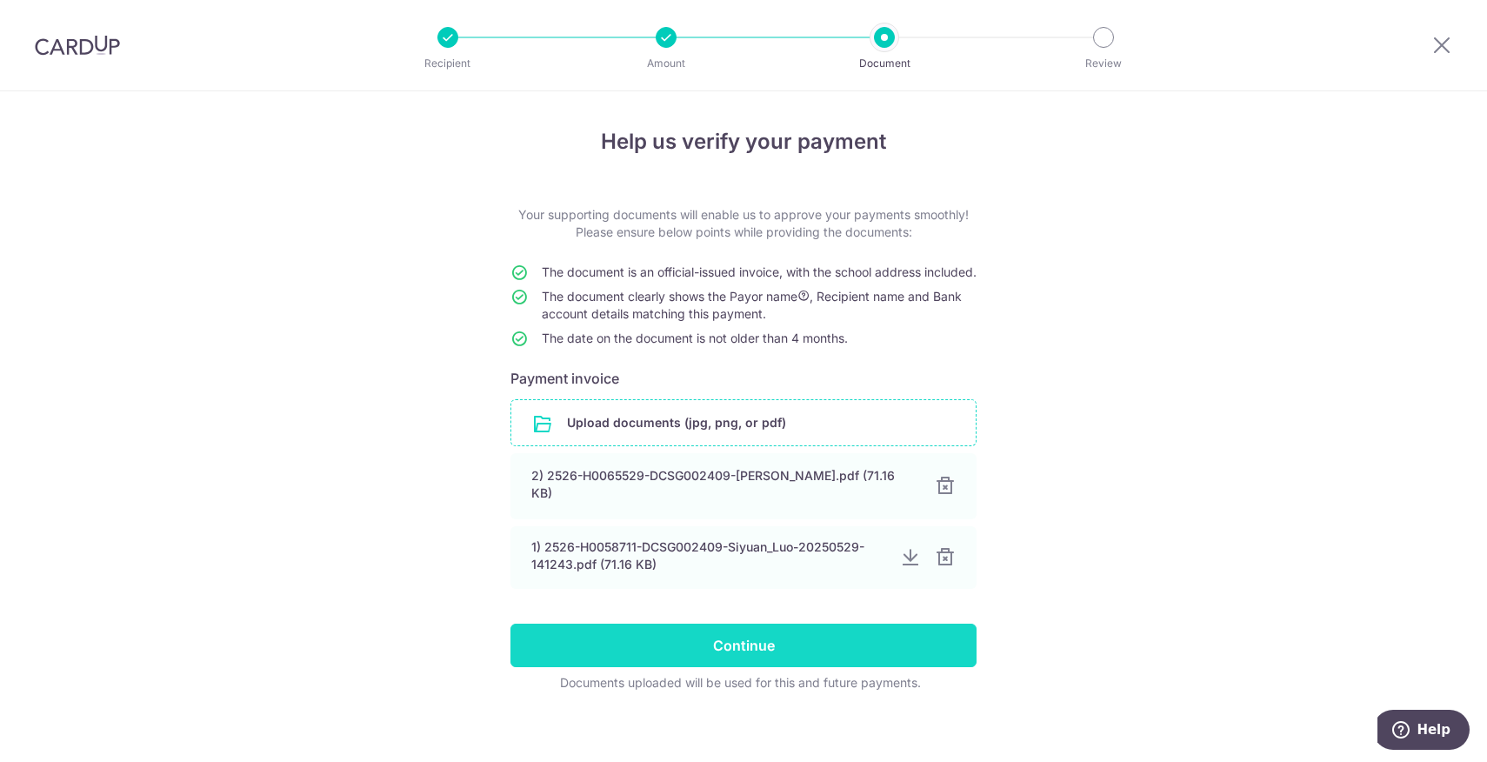
click at [883, 643] on input "Continue" at bounding box center [744, 645] width 466 height 43
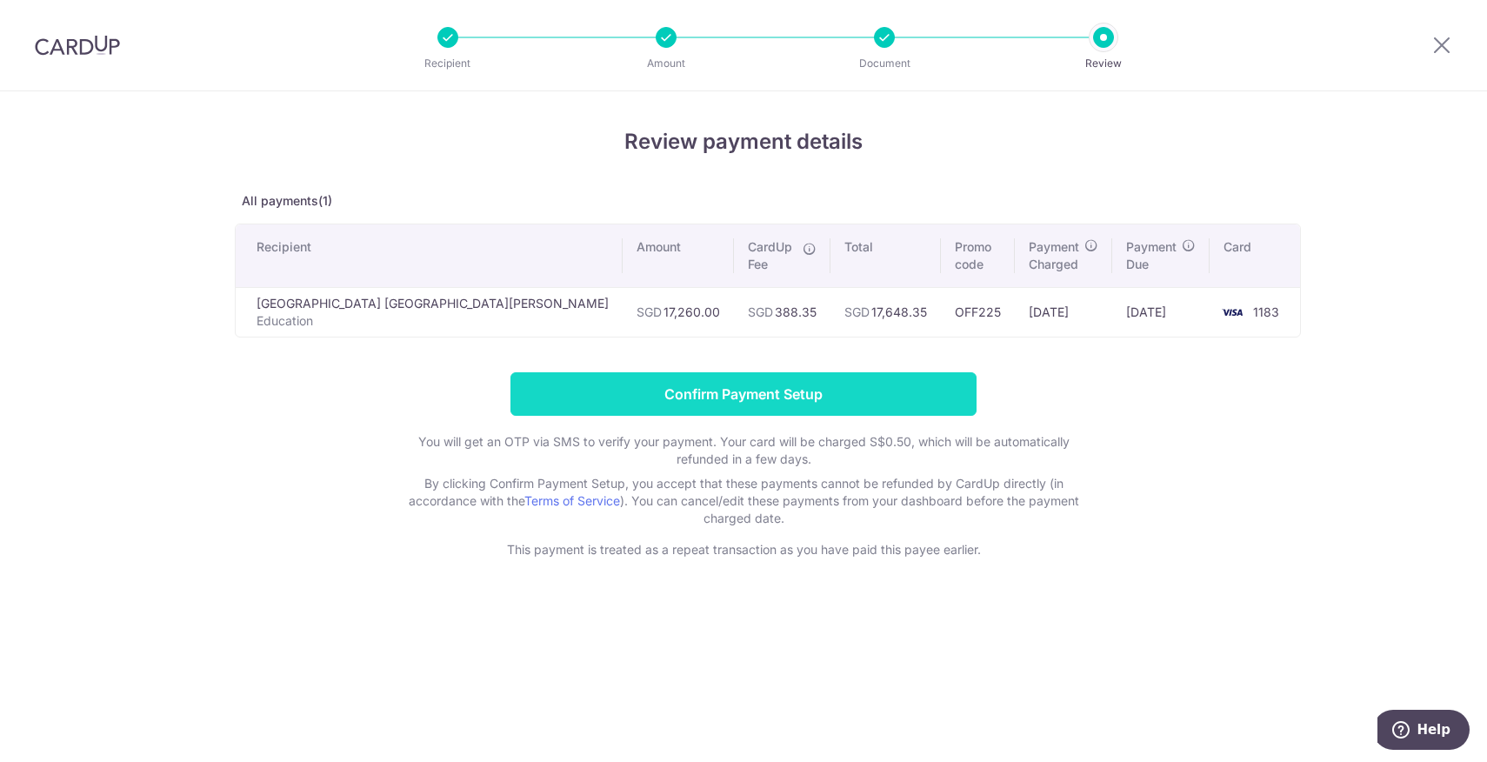
click at [801, 384] on input "Confirm Payment Setup" at bounding box center [744, 393] width 466 height 43
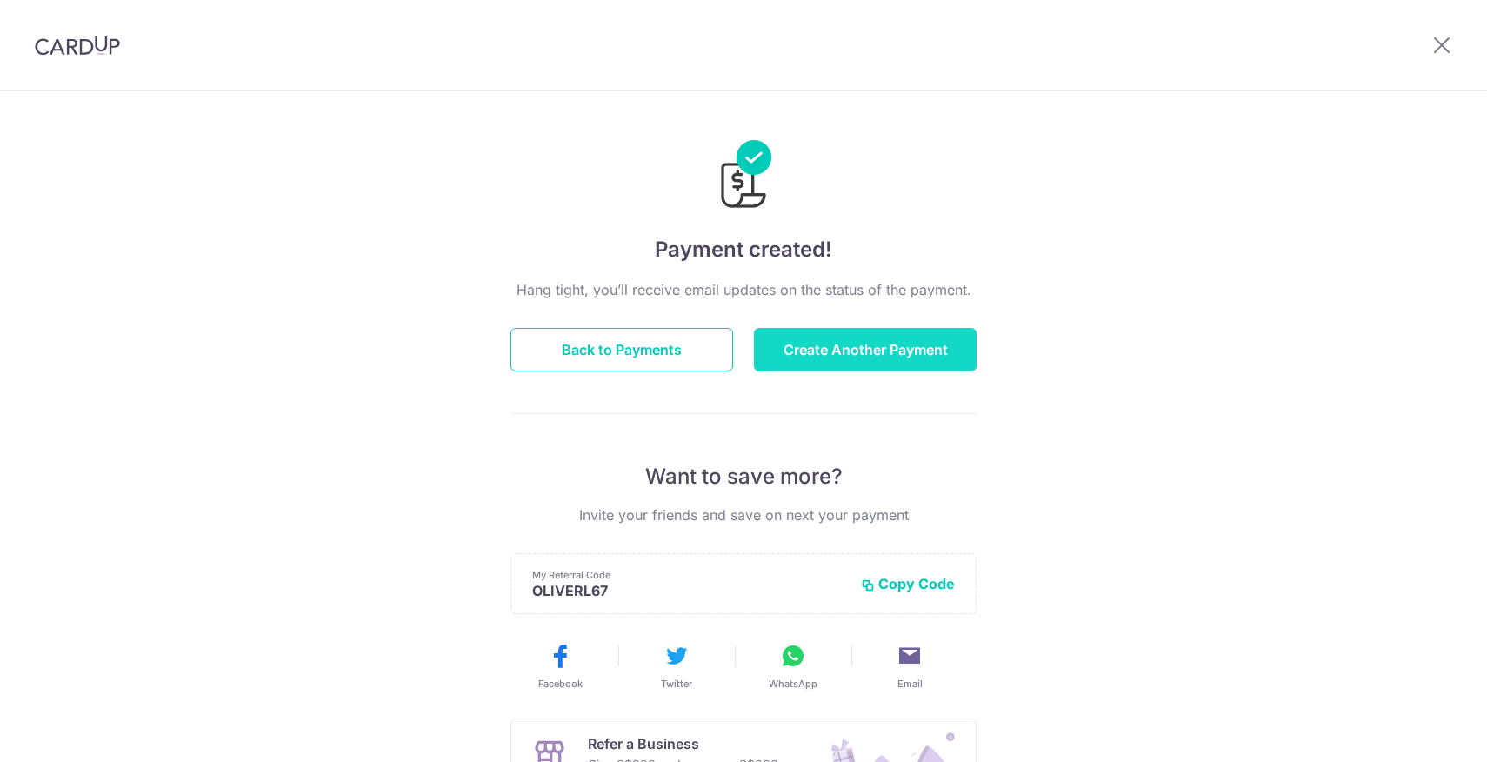
click at [935, 348] on button "Create Another Payment" at bounding box center [865, 349] width 223 height 43
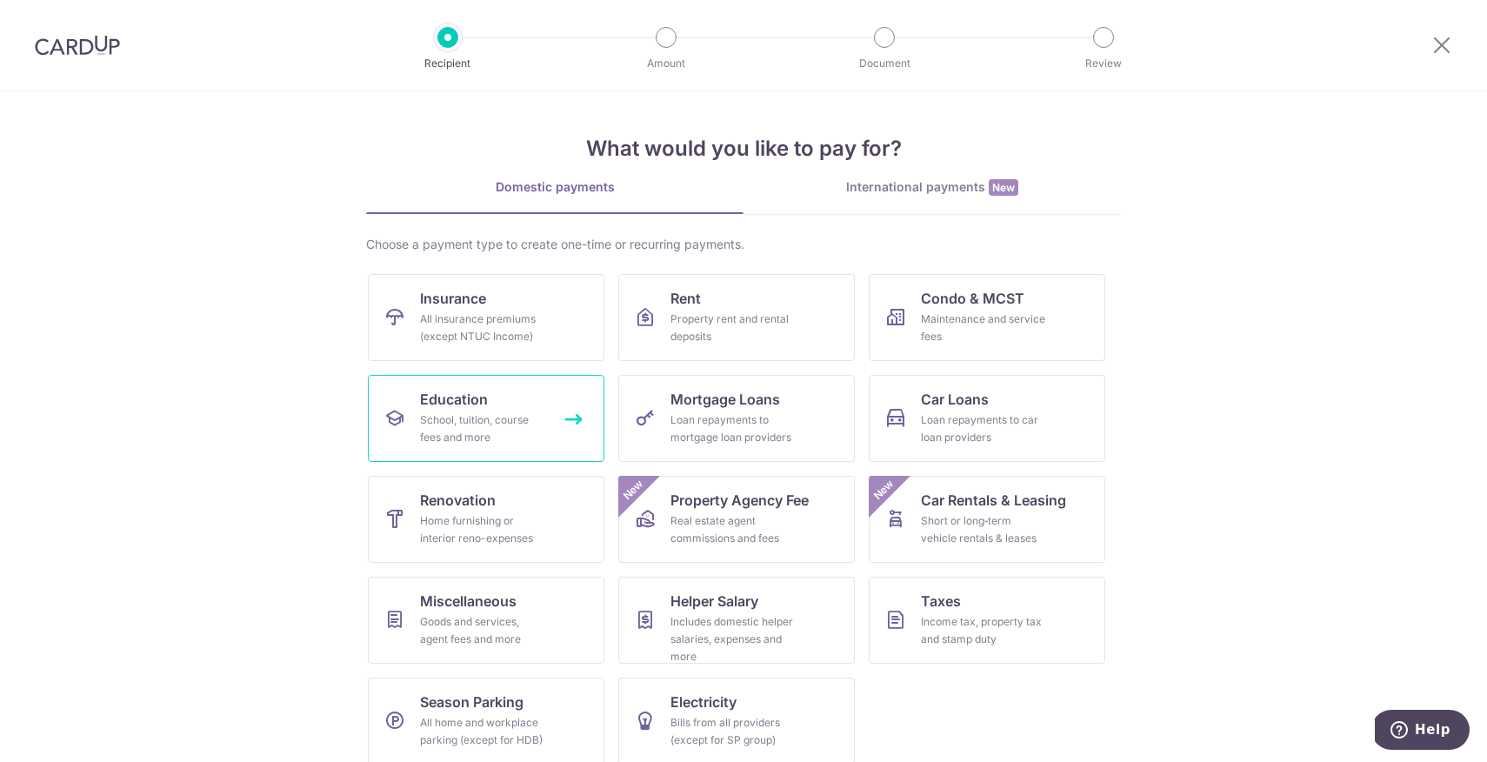
click at [491, 409] on link "Education School, tuition, course fees and more" at bounding box center [486, 418] width 237 height 87
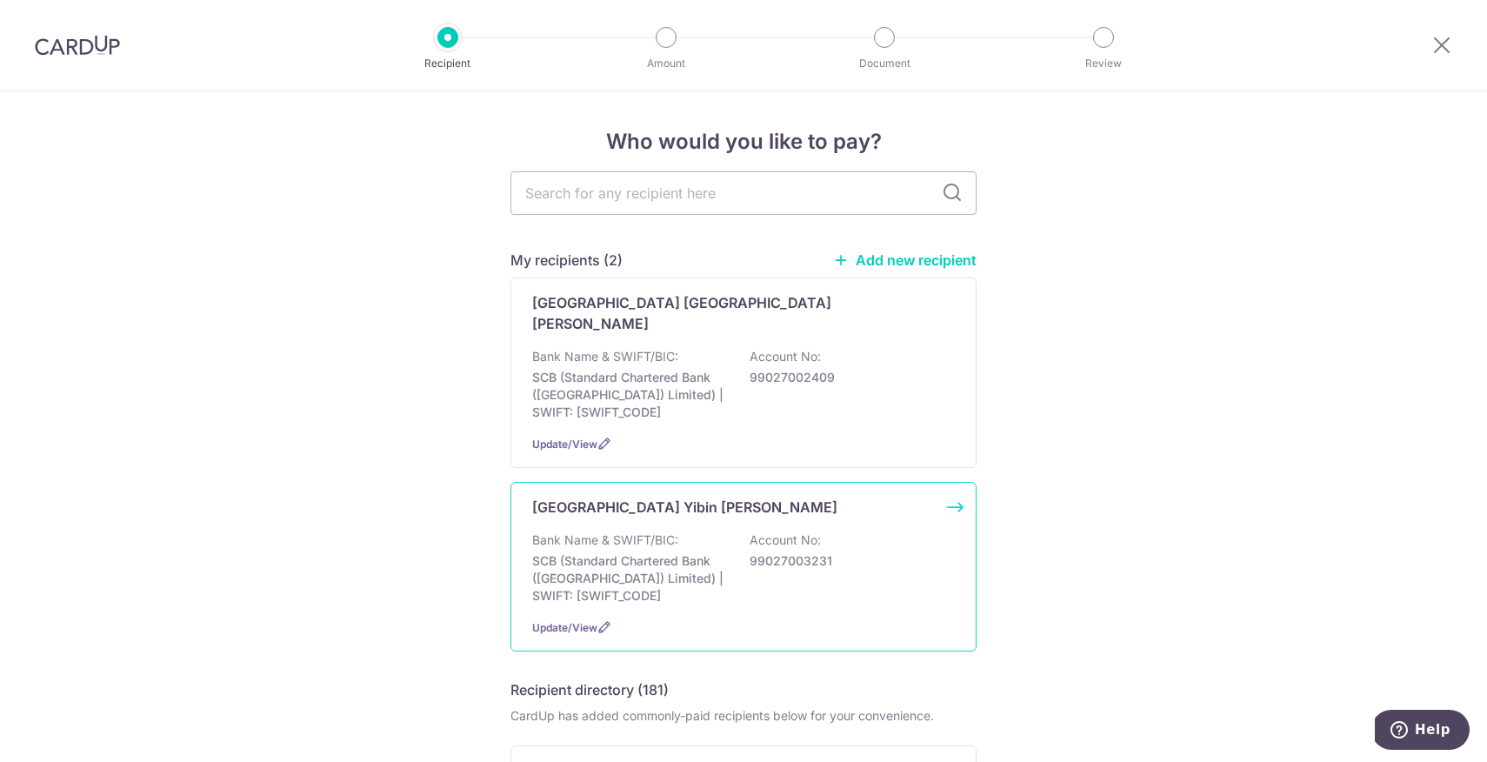
click at [793, 542] on p "Account No:" at bounding box center [785, 539] width 71 height 17
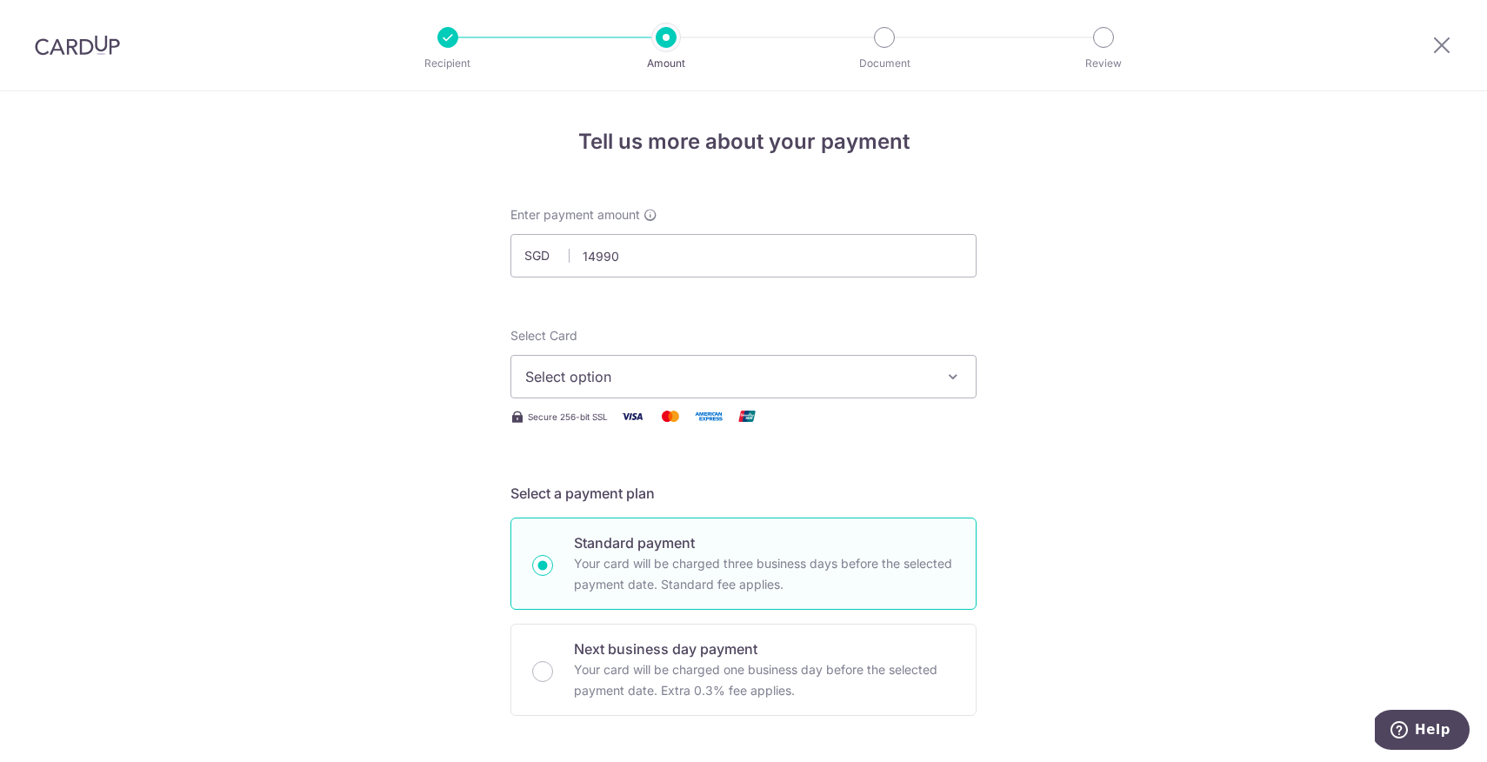
type input "14,990.00"
click at [704, 374] on span "Select option" at bounding box center [727, 376] width 405 height 21
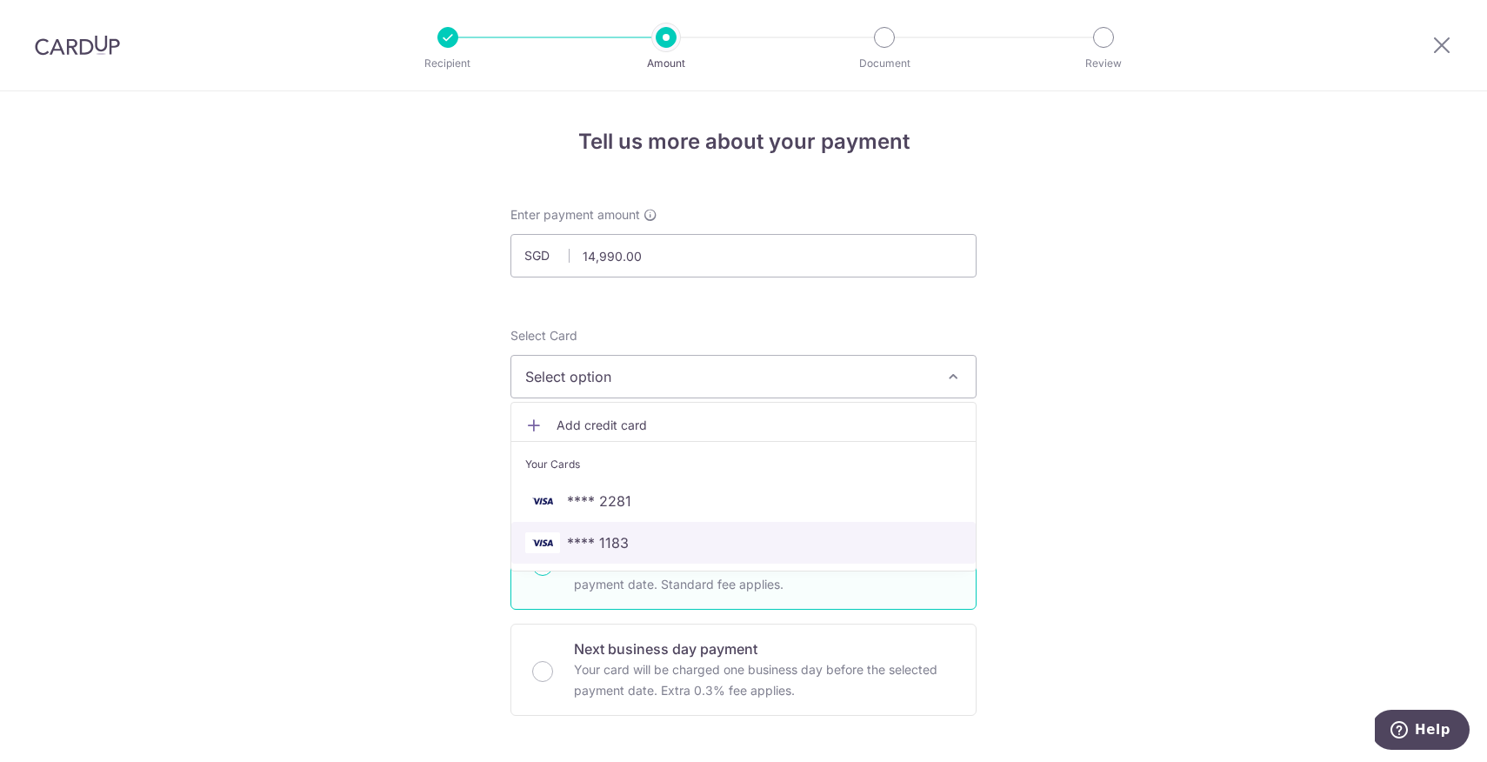
click at [670, 535] on span "**** 1183" at bounding box center [743, 542] width 437 height 21
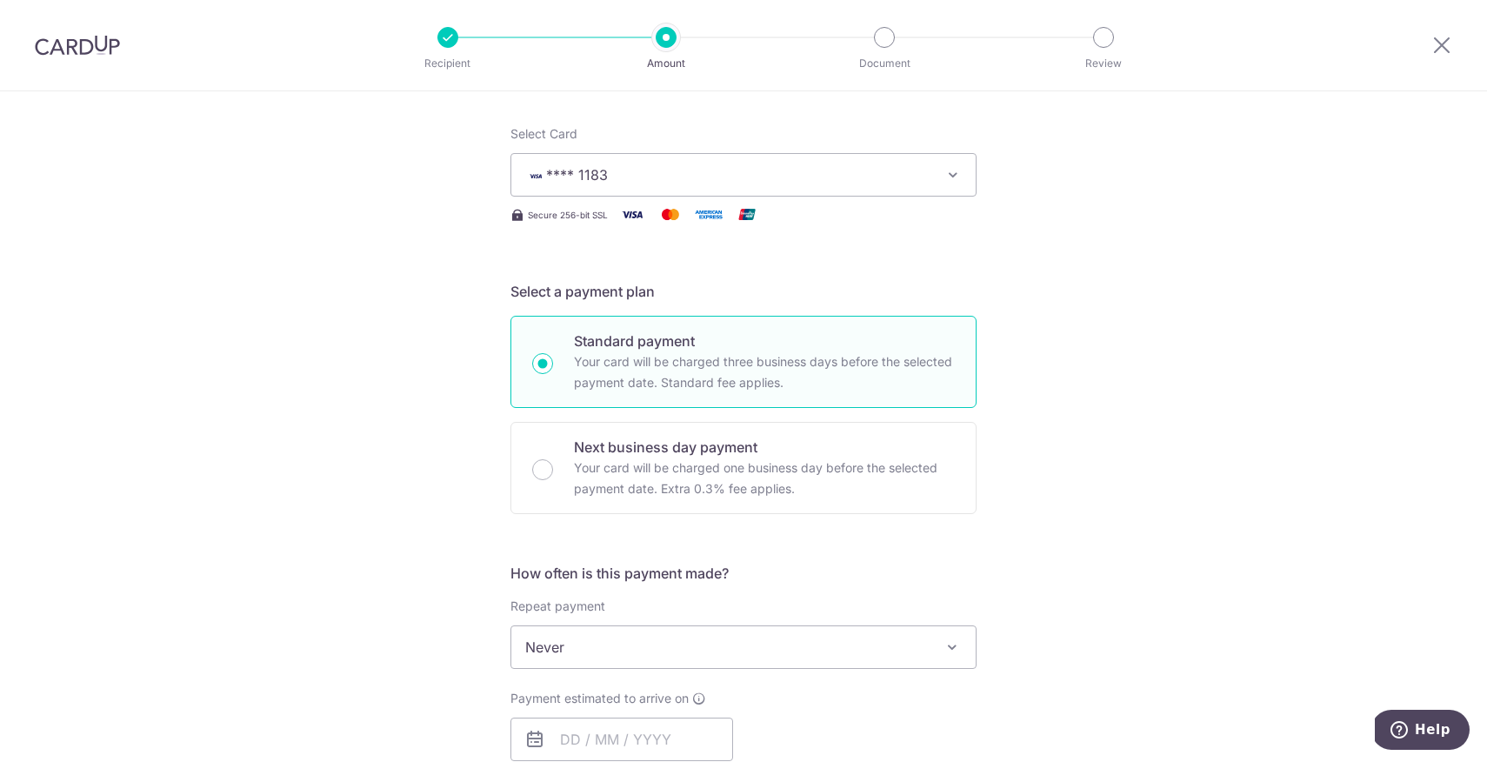
scroll to position [430, 0]
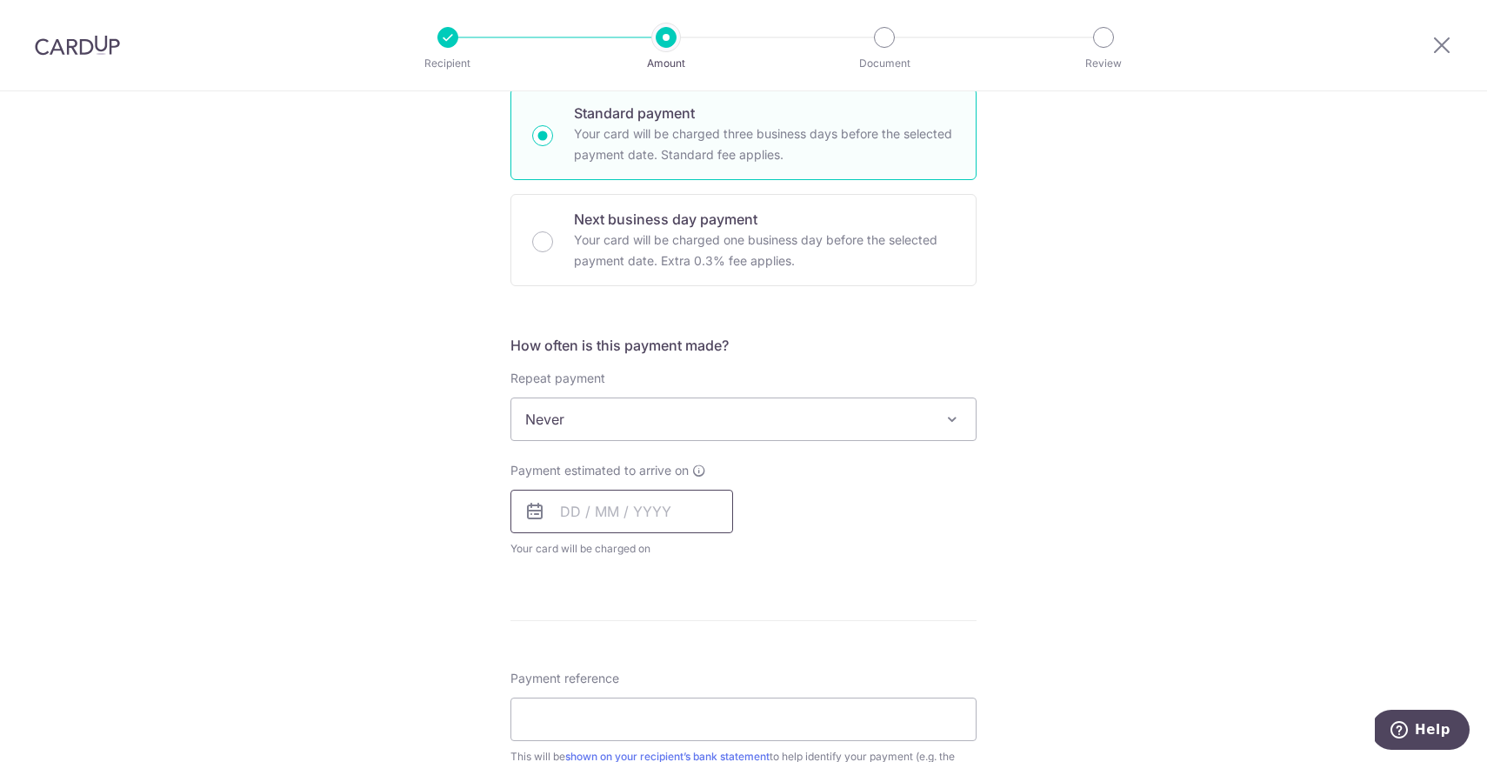
click at [683, 501] on input "text" at bounding box center [622, 511] width 223 height 43
click at [722, 627] on link "3" at bounding box center [720, 635] width 28 height 28
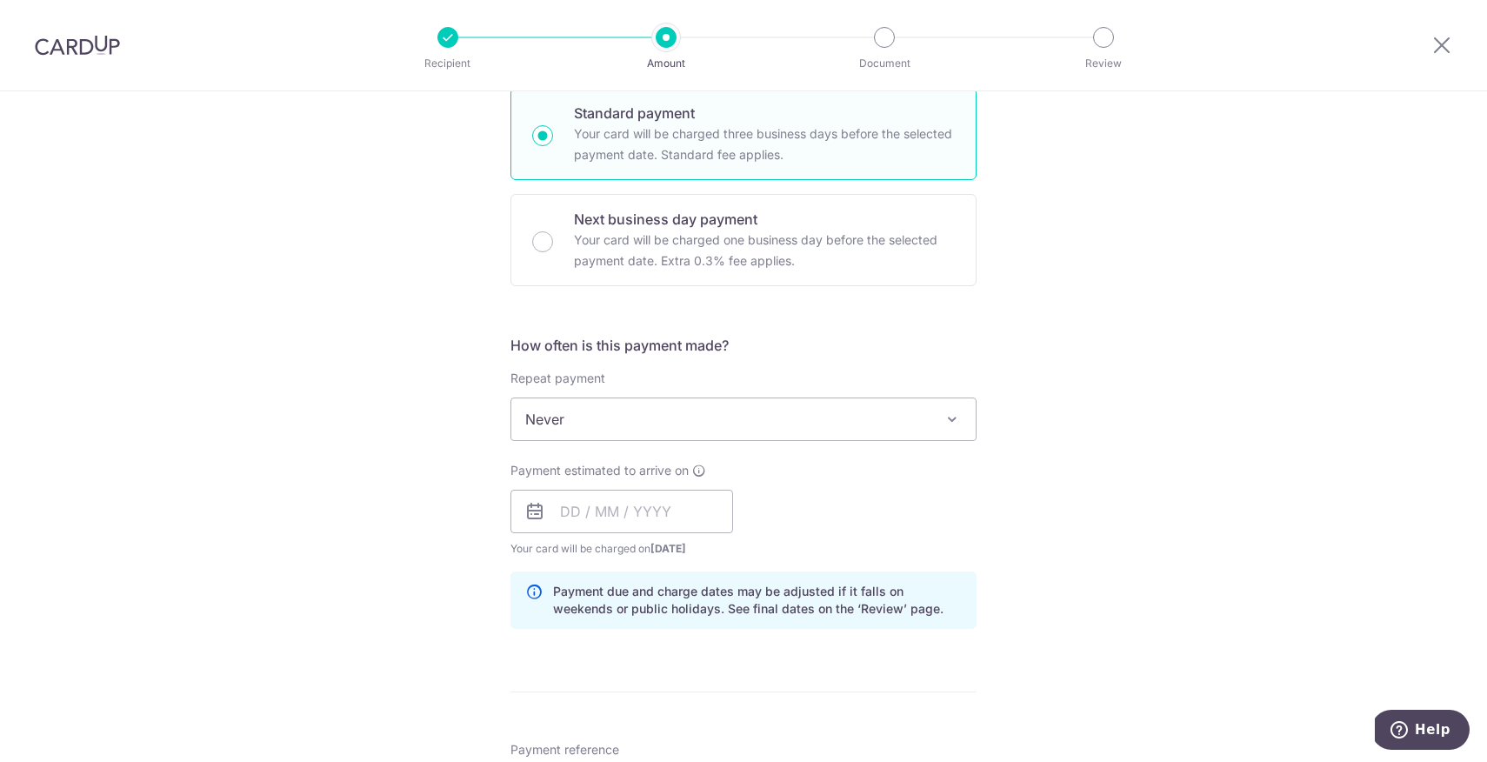
type input "03/10/2025"
click at [864, 518] on div "Payment estimated to arrive on 03/10/2025 Prev Next Oct Nov Dec 2025 2026 2027 …" at bounding box center [743, 510] width 487 height 96
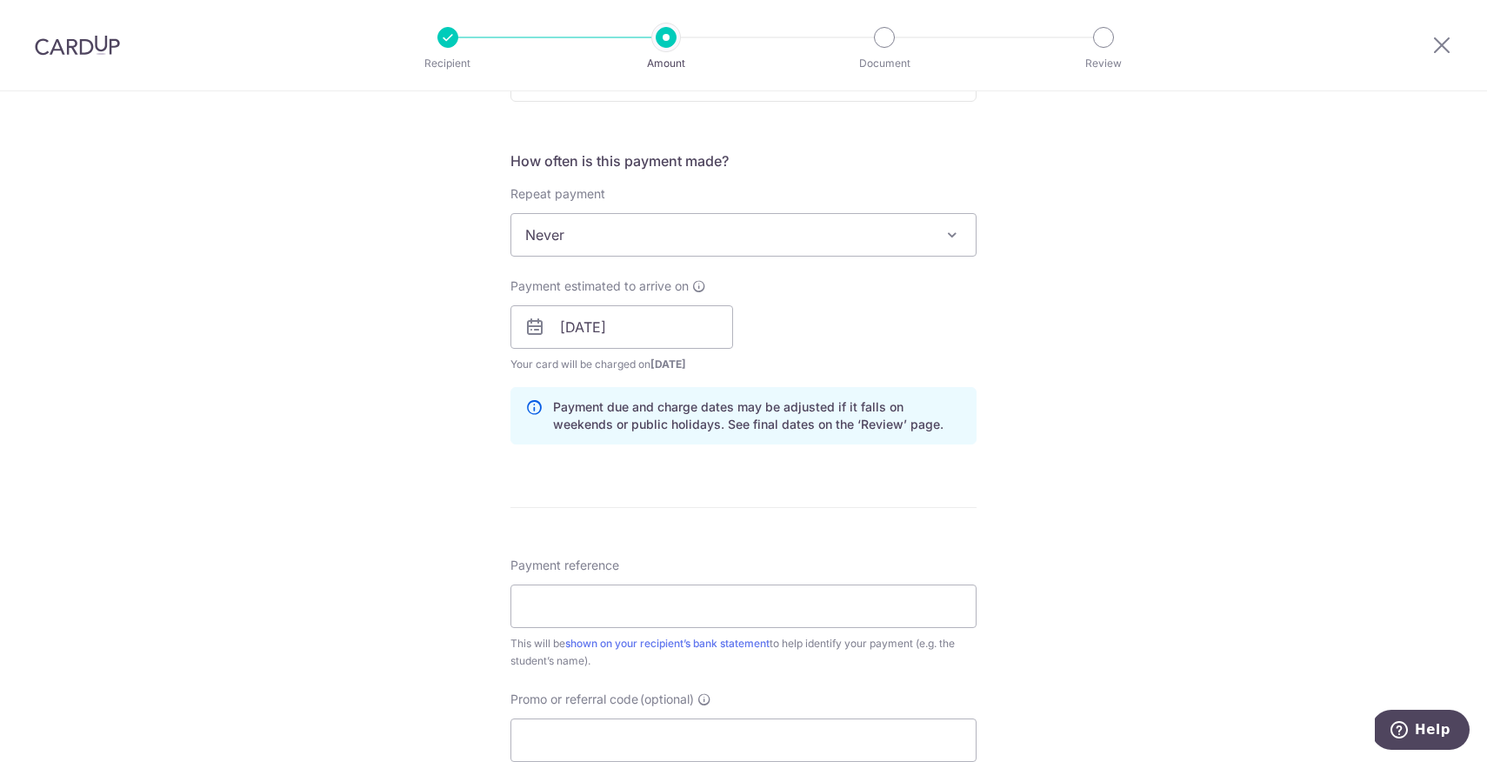
scroll to position [894, 0]
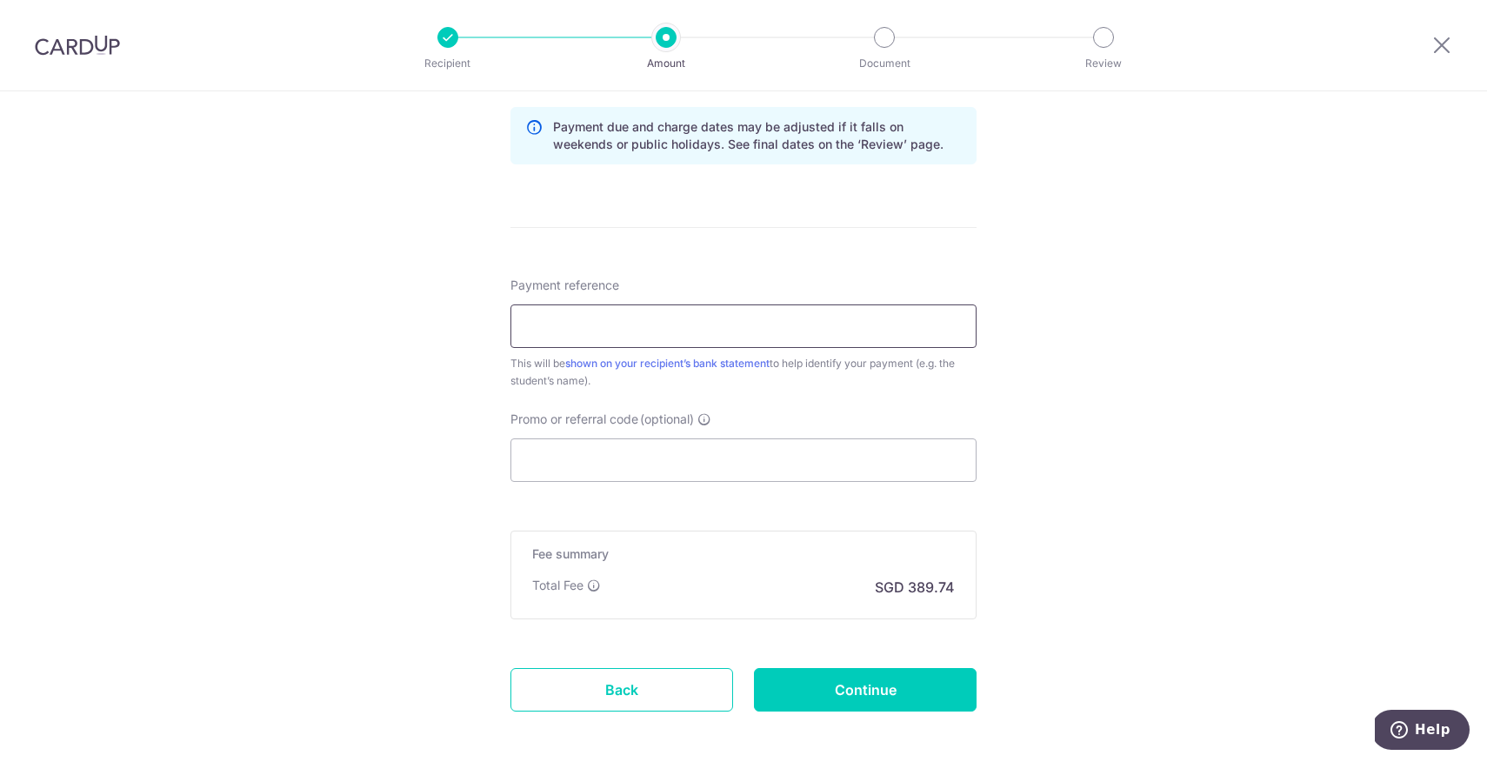
click at [647, 323] on input "Payment reference" at bounding box center [744, 325] width 466 height 43
type input "DCSG252667130 [PERSON_NAME]"
click at [647, 461] on input "Promo or referral code (optional)" at bounding box center [744, 459] width 466 height 43
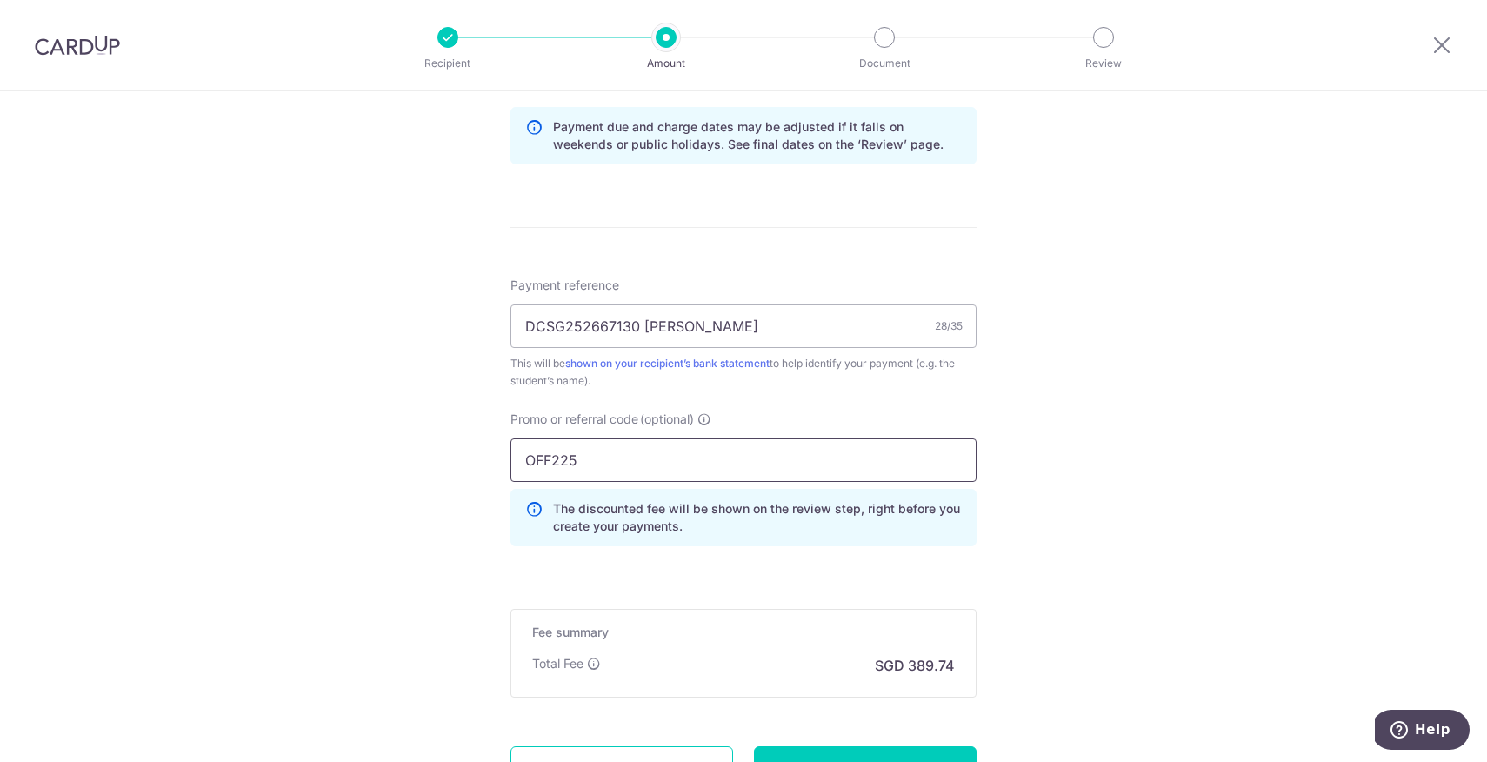
type input "OFF225"
click at [1141, 468] on div "Tell us more about your payment Enter payment amount SGD 14,990.00 14990.00 Sel…" at bounding box center [743, 58] width 1487 height 1723
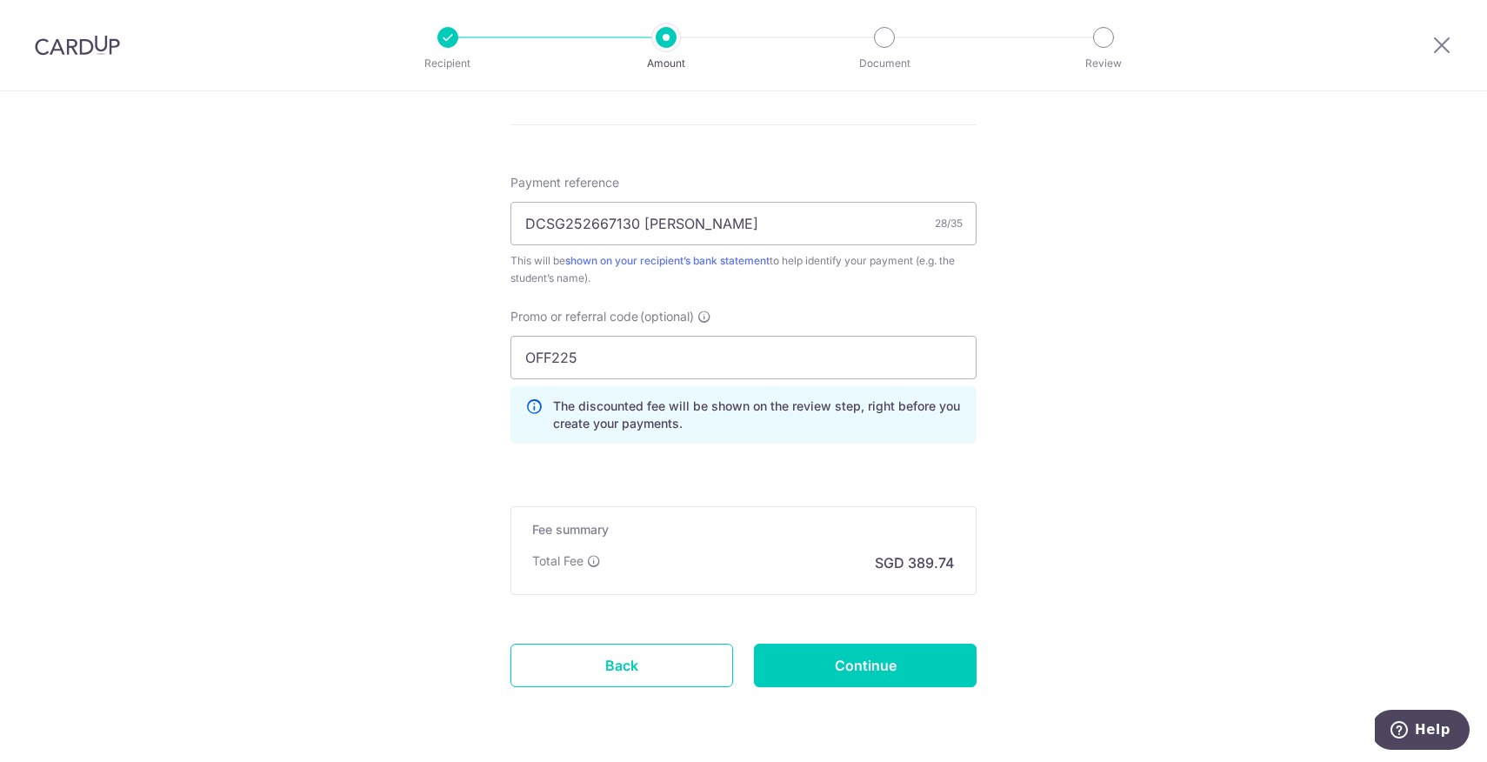
scroll to position [1052, 0]
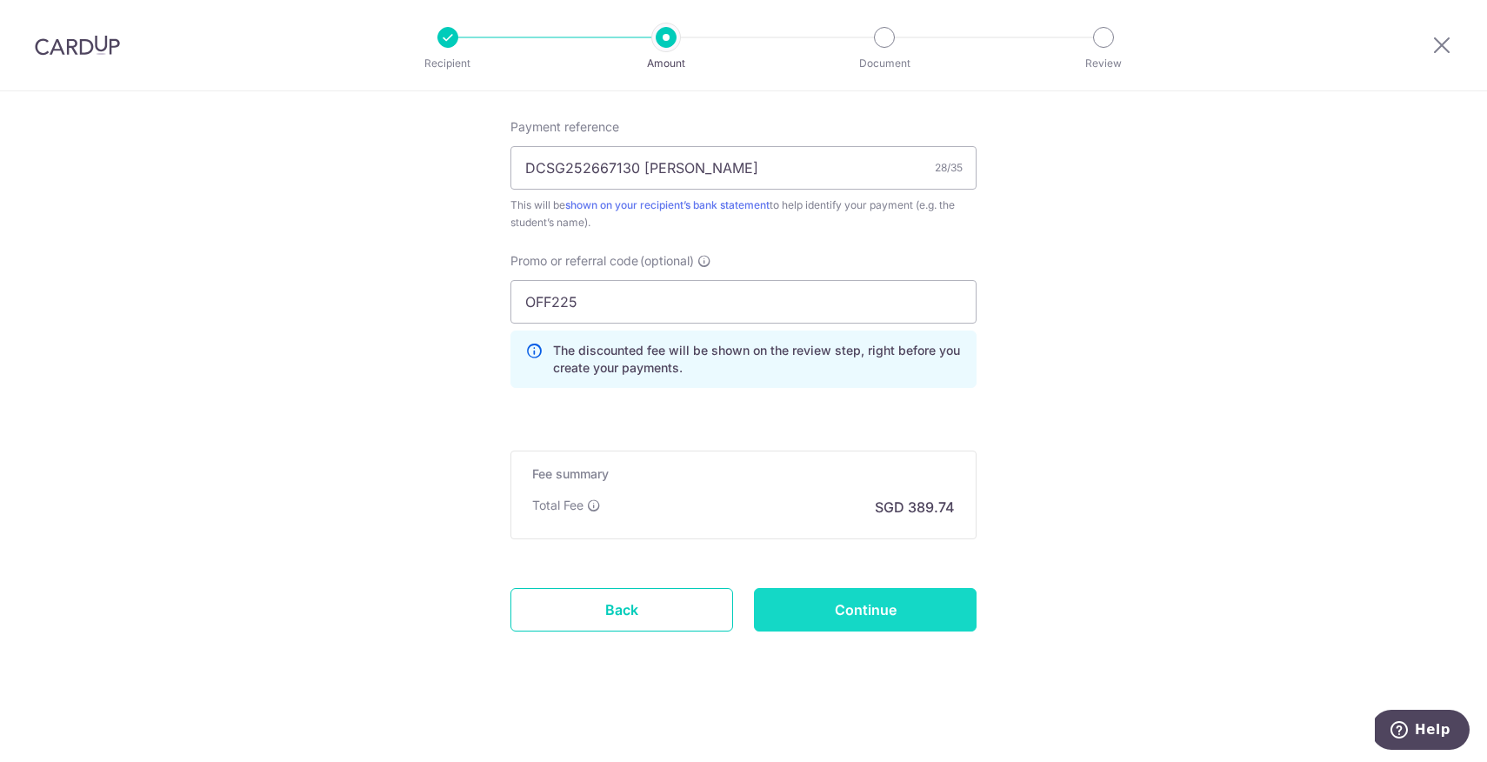
click at [883, 599] on input "Continue" at bounding box center [865, 609] width 223 height 43
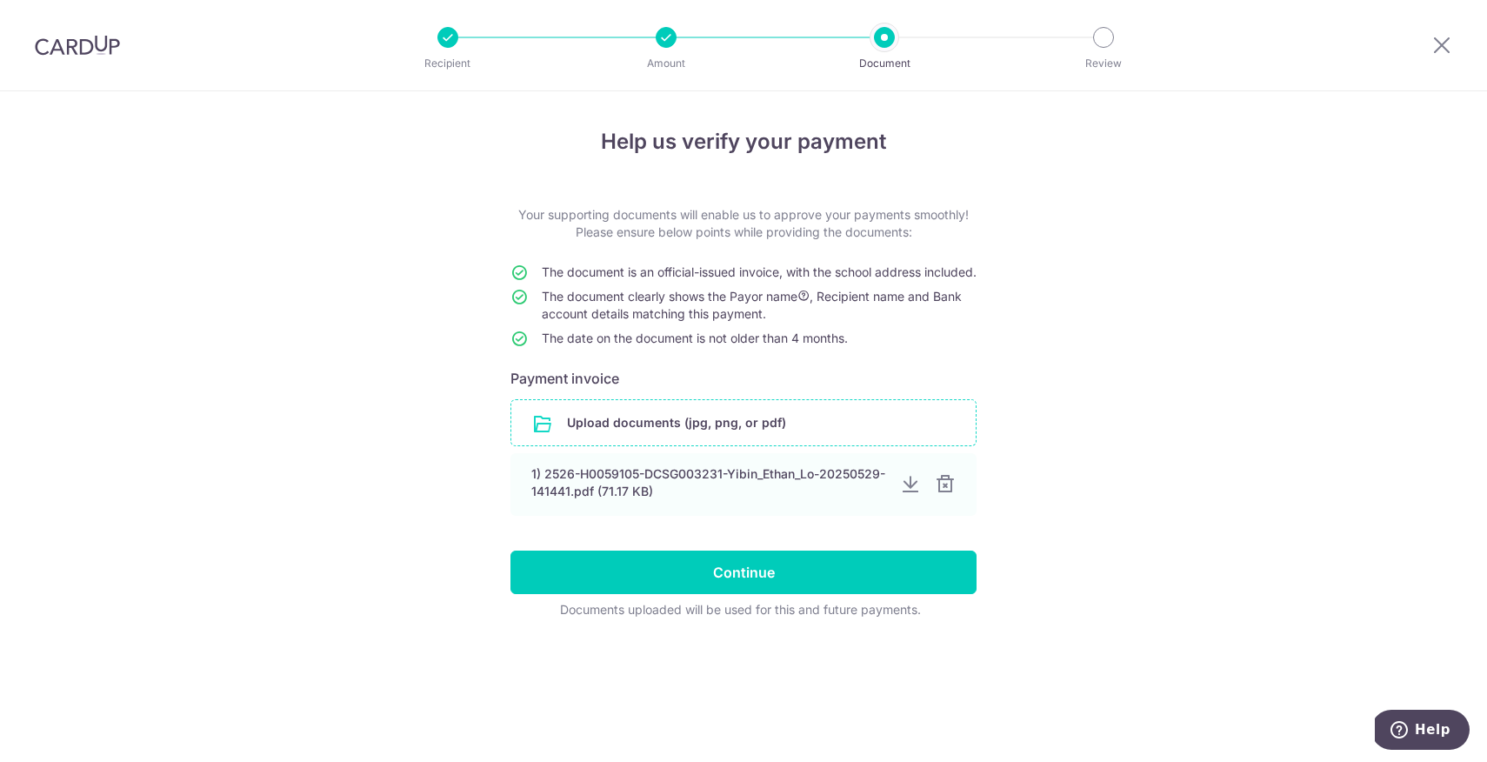
click at [754, 436] on input "file" at bounding box center [743, 422] width 464 height 45
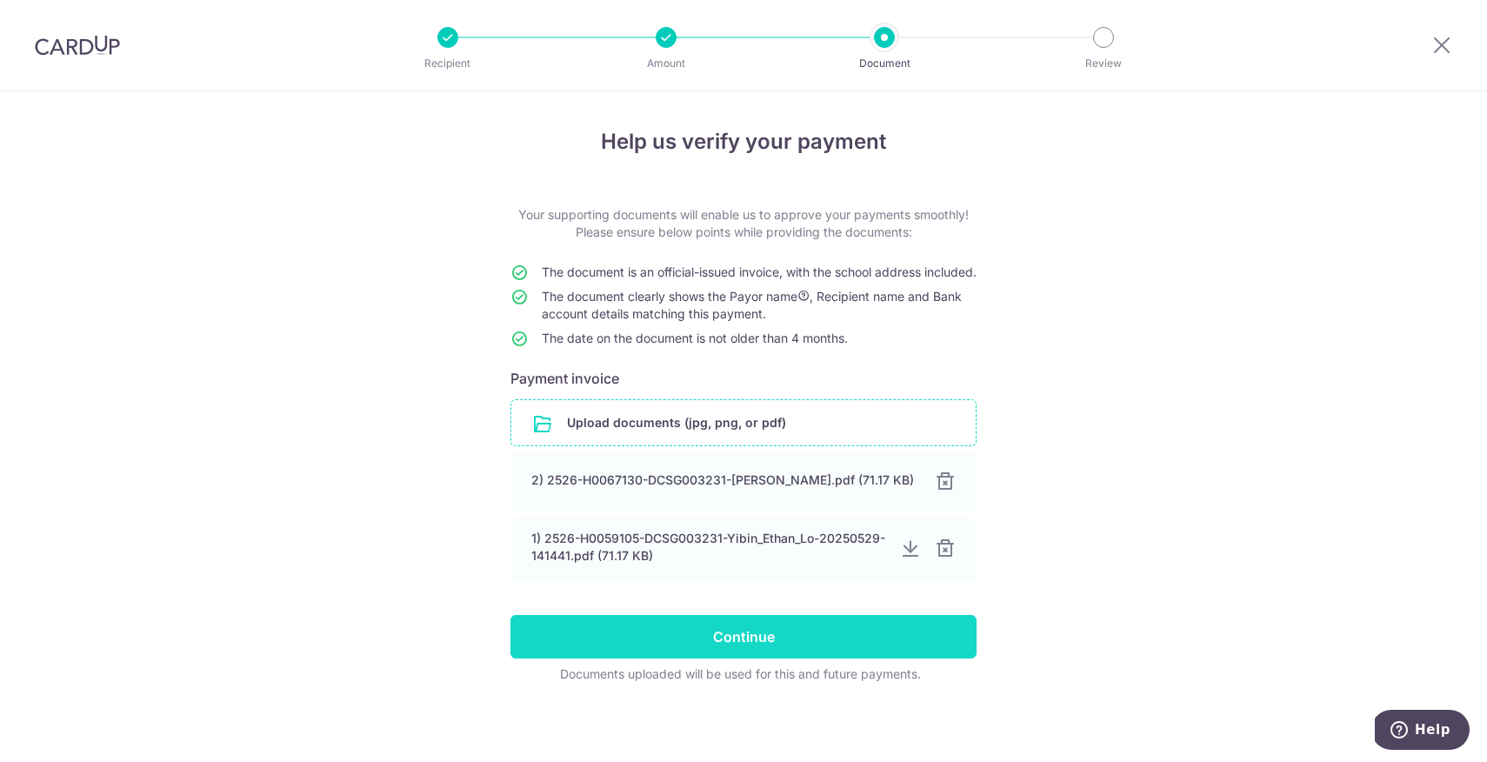
click at [811, 658] on input "Continue" at bounding box center [744, 636] width 466 height 43
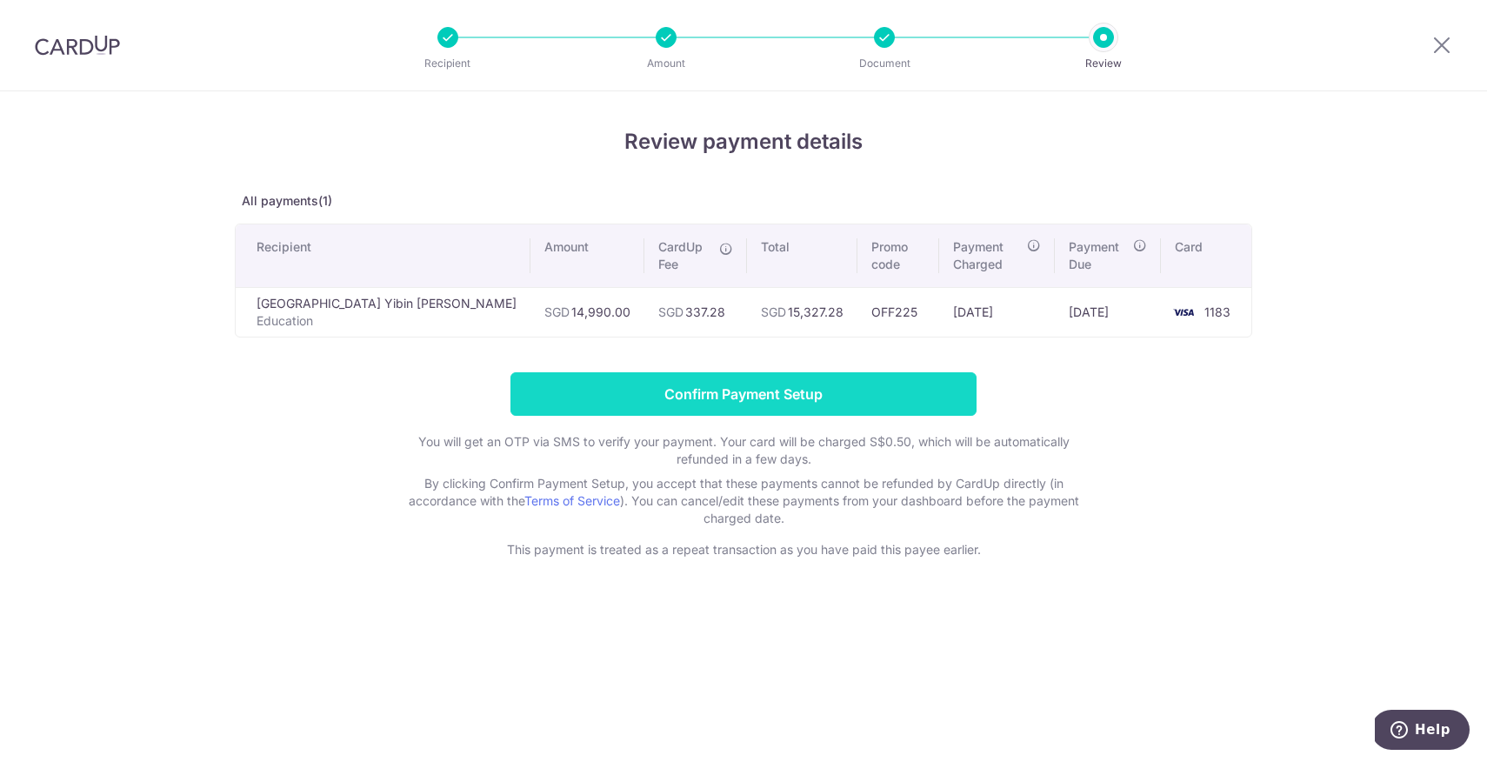
click at [865, 388] on input "Confirm Payment Setup" at bounding box center [744, 393] width 466 height 43
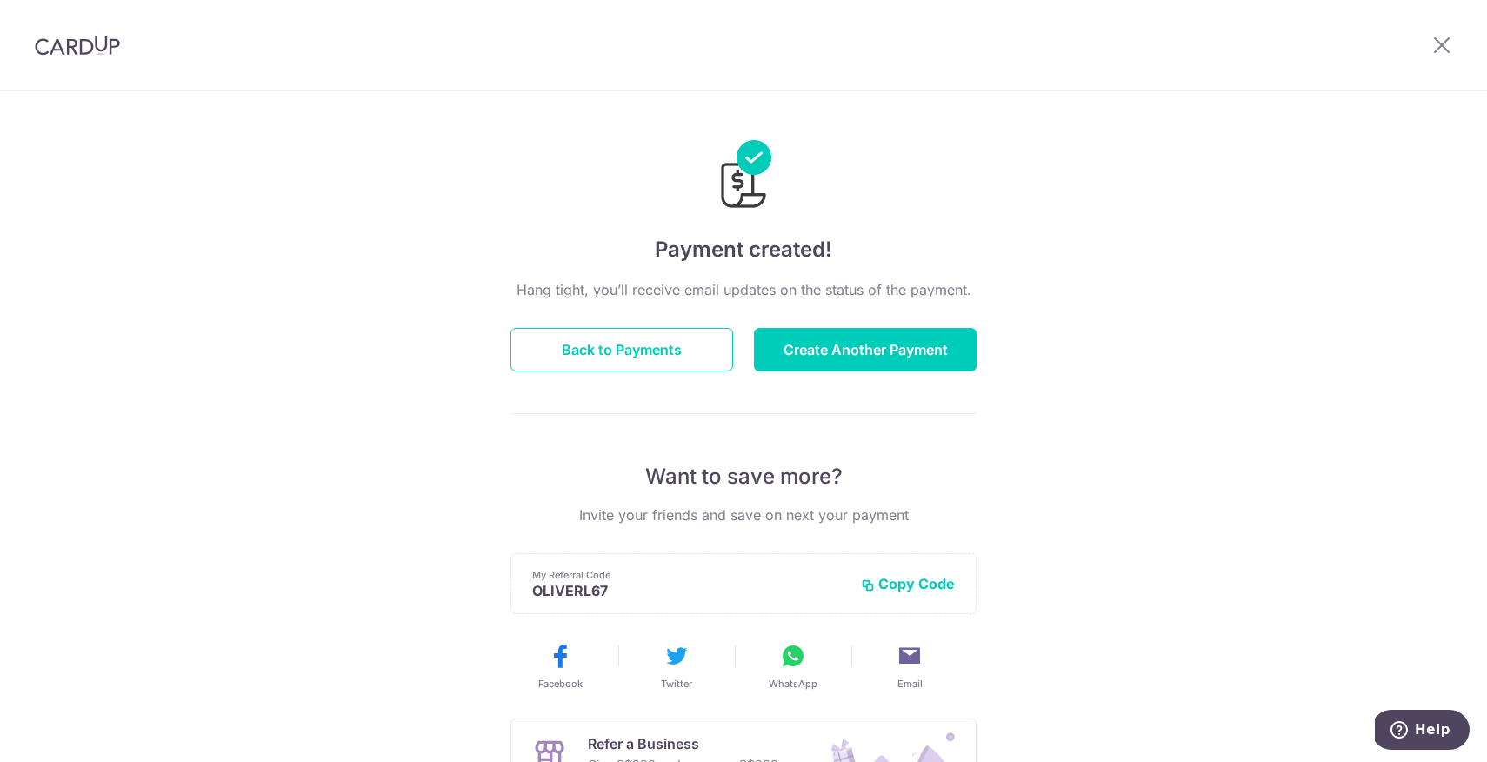
click at [688, 104] on div "Payment created! Hang tight, you’ll receive email updates on the status of the …" at bounding box center [743, 555] width 1487 height 929
click at [1435, 43] on icon at bounding box center [1442, 45] width 21 height 22
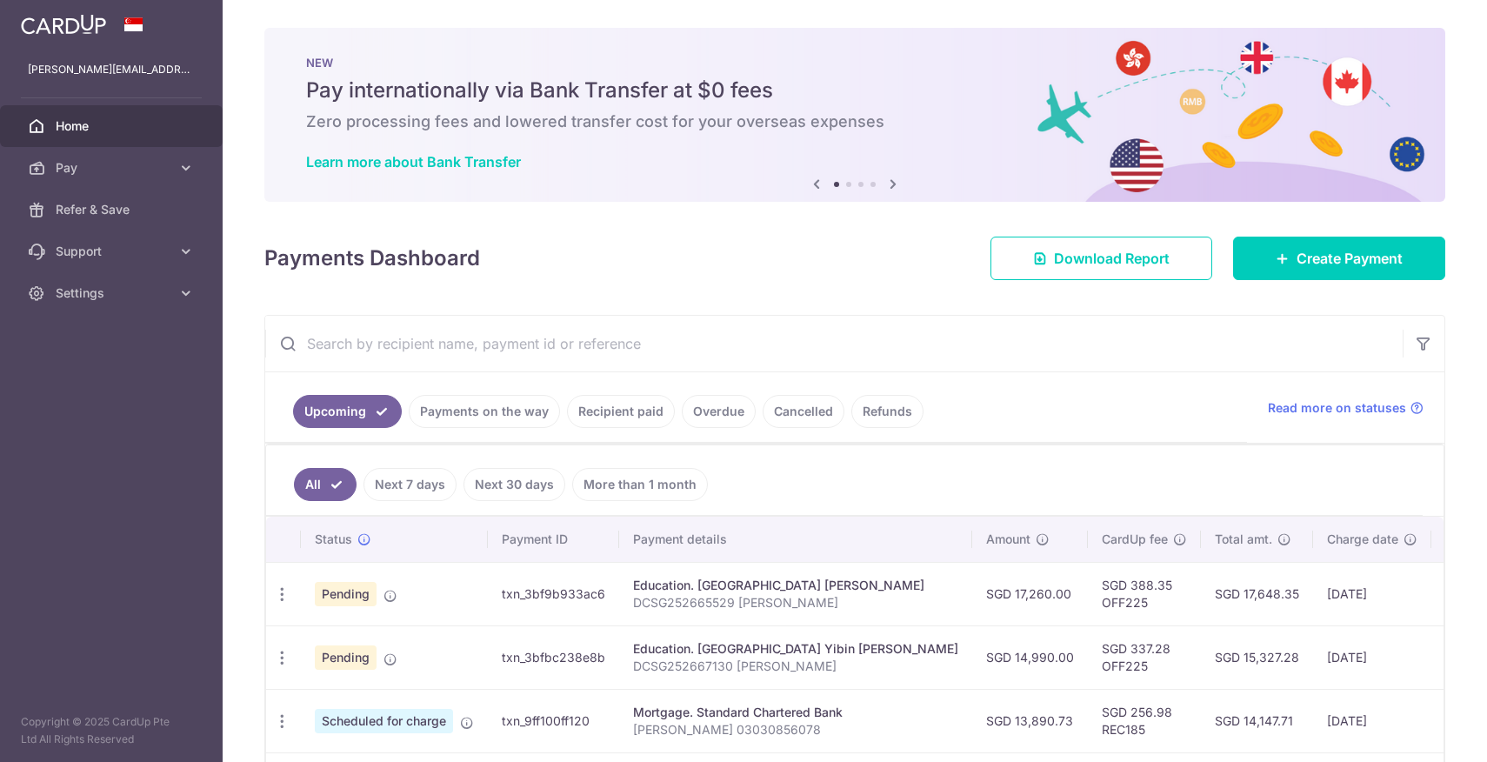
click at [1439, 45] on div "NEW Pay internationally via Bank Transfer at $0 fees Zero processing fees and l…" at bounding box center [854, 115] width 1181 height 174
click at [879, 254] on div "Payments Dashboard Download Report Create Payment" at bounding box center [854, 255] width 1181 height 50
click at [179, 291] on icon at bounding box center [185, 292] width 17 height 17
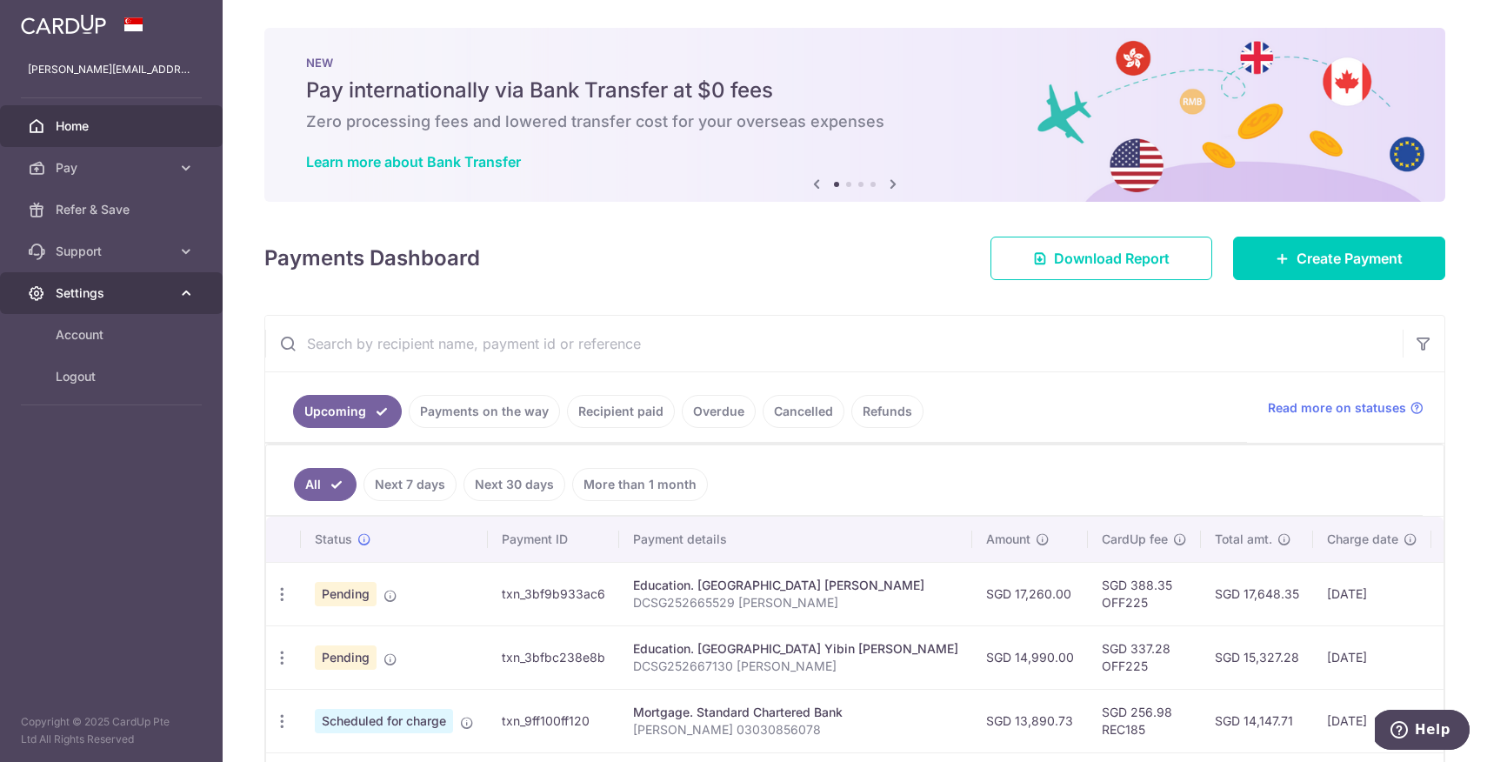
click at [179, 291] on icon at bounding box center [185, 292] width 17 height 17
click at [716, 244] on div "Payments Dashboard Download Report Create Payment" at bounding box center [854, 255] width 1181 height 50
click at [730, 235] on div "Payments Dashboard Download Report Create Payment" at bounding box center [854, 255] width 1181 height 50
drag, startPoint x: 605, startPoint y: 97, endPoint x: 571, endPoint y: 108, distance: 36.3
click at [604, 97] on h5 "Pay internationally via Bank Transfer at $0 fees" at bounding box center [855, 91] width 1098 height 28
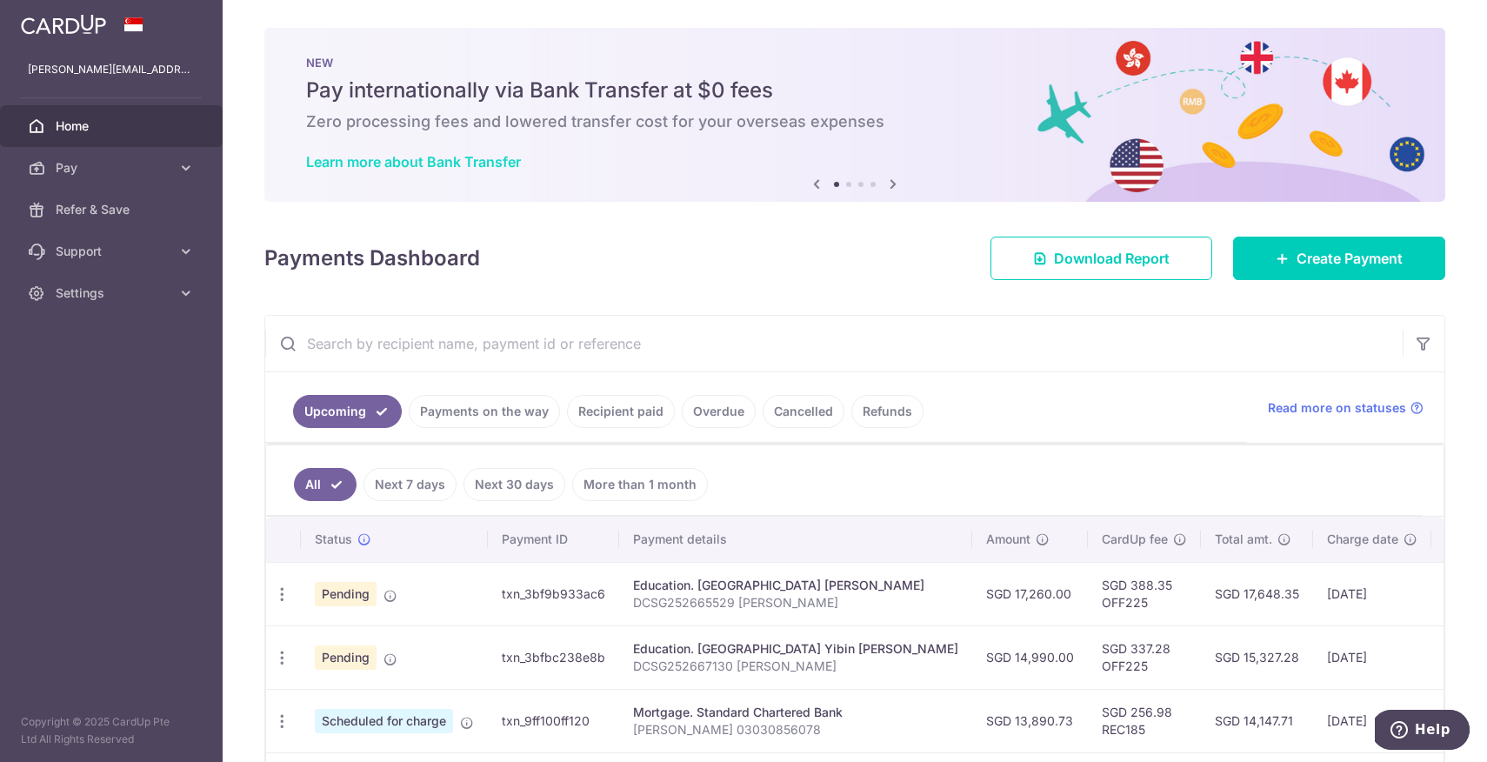
click at [478, 166] on link "Learn more about Bank Transfer" at bounding box center [413, 161] width 215 height 17
click at [165, 295] on span "Settings" at bounding box center [113, 292] width 115 height 17
click at [103, 377] on span "Logout" at bounding box center [113, 376] width 115 height 17
